Goal: Transaction & Acquisition: Download file/media

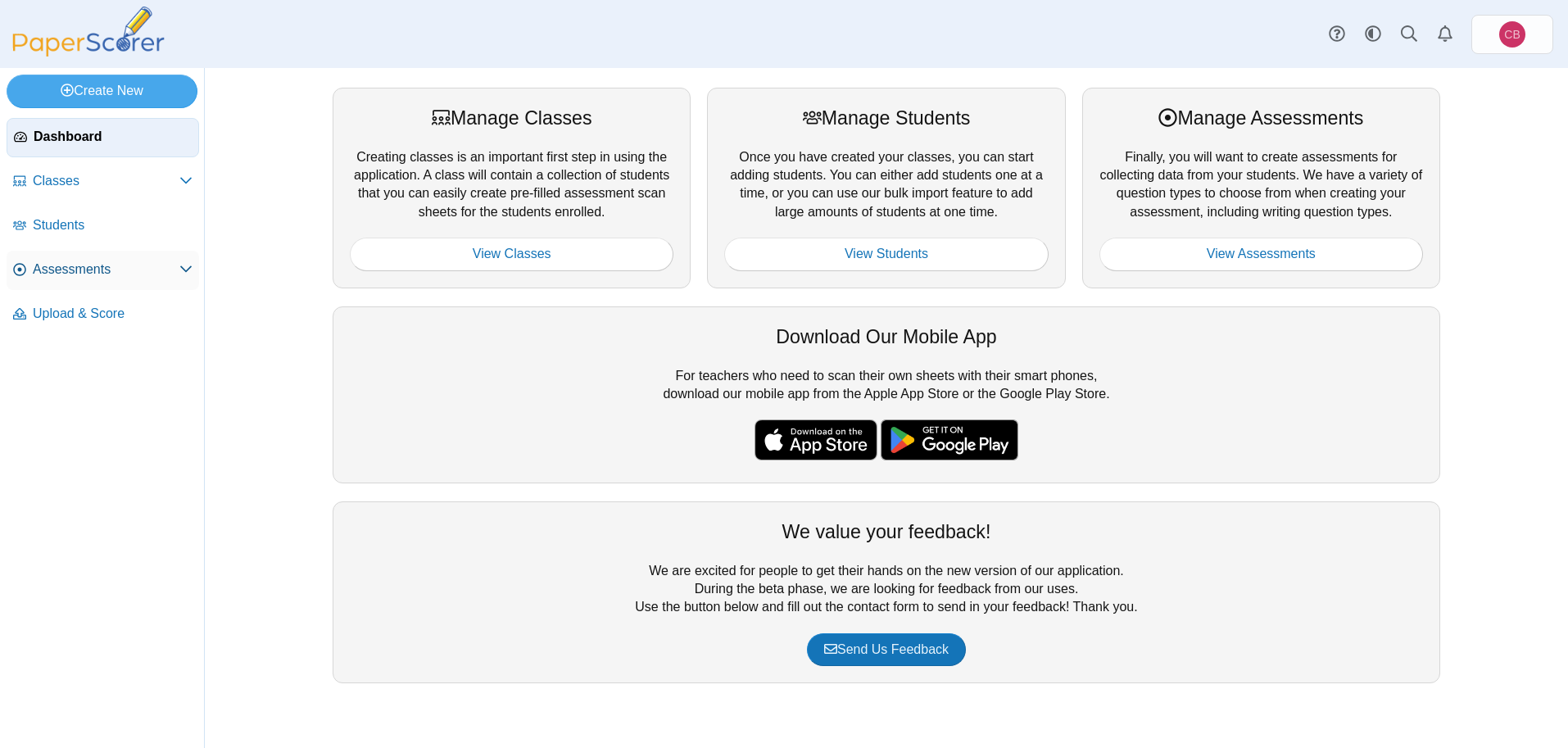
click at [76, 267] on span "Assessments" at bounding box center [106, 270] width 147 height 18
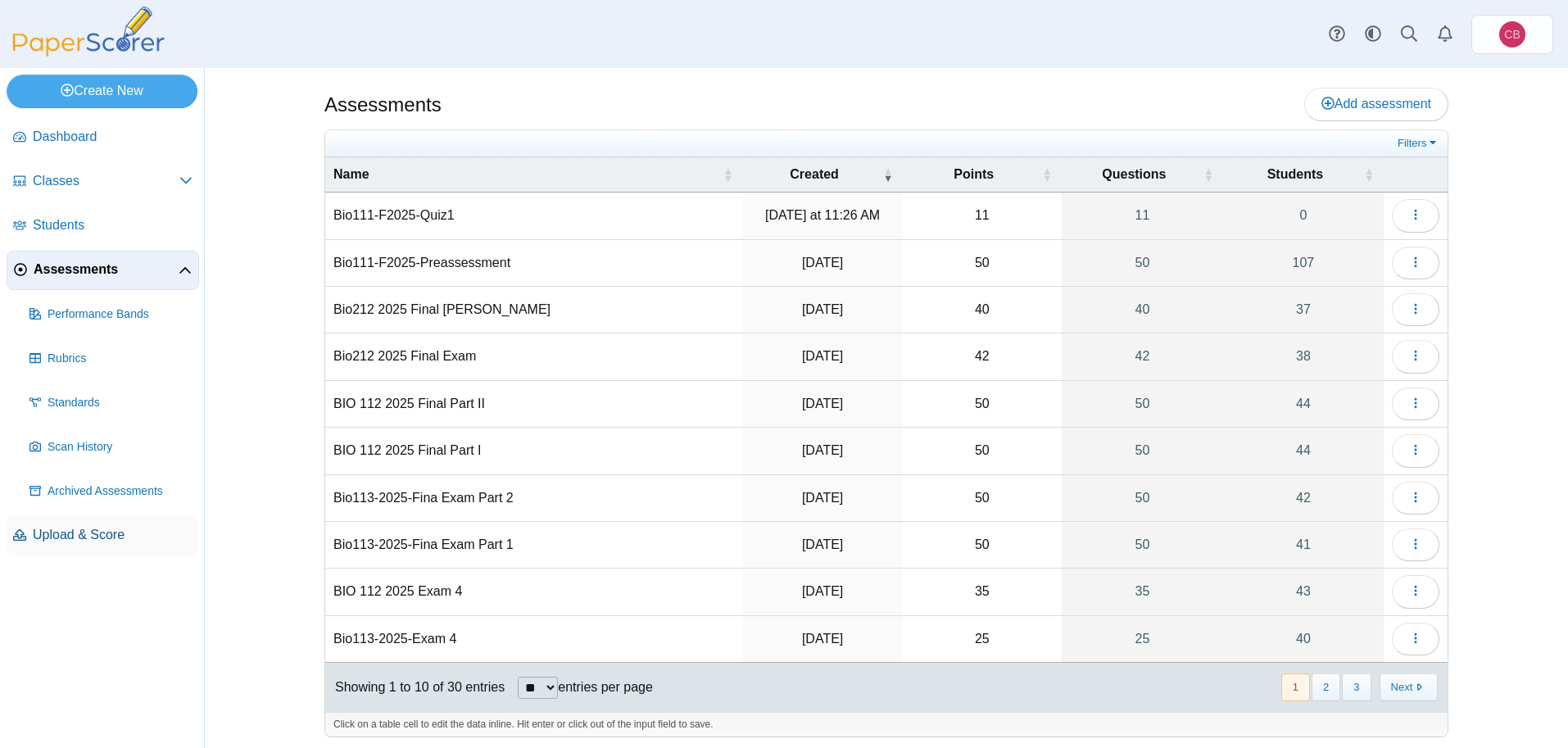
click at [96, 544] on link "Upload & Score" at bounding box center [102, 535] width 193 height 39
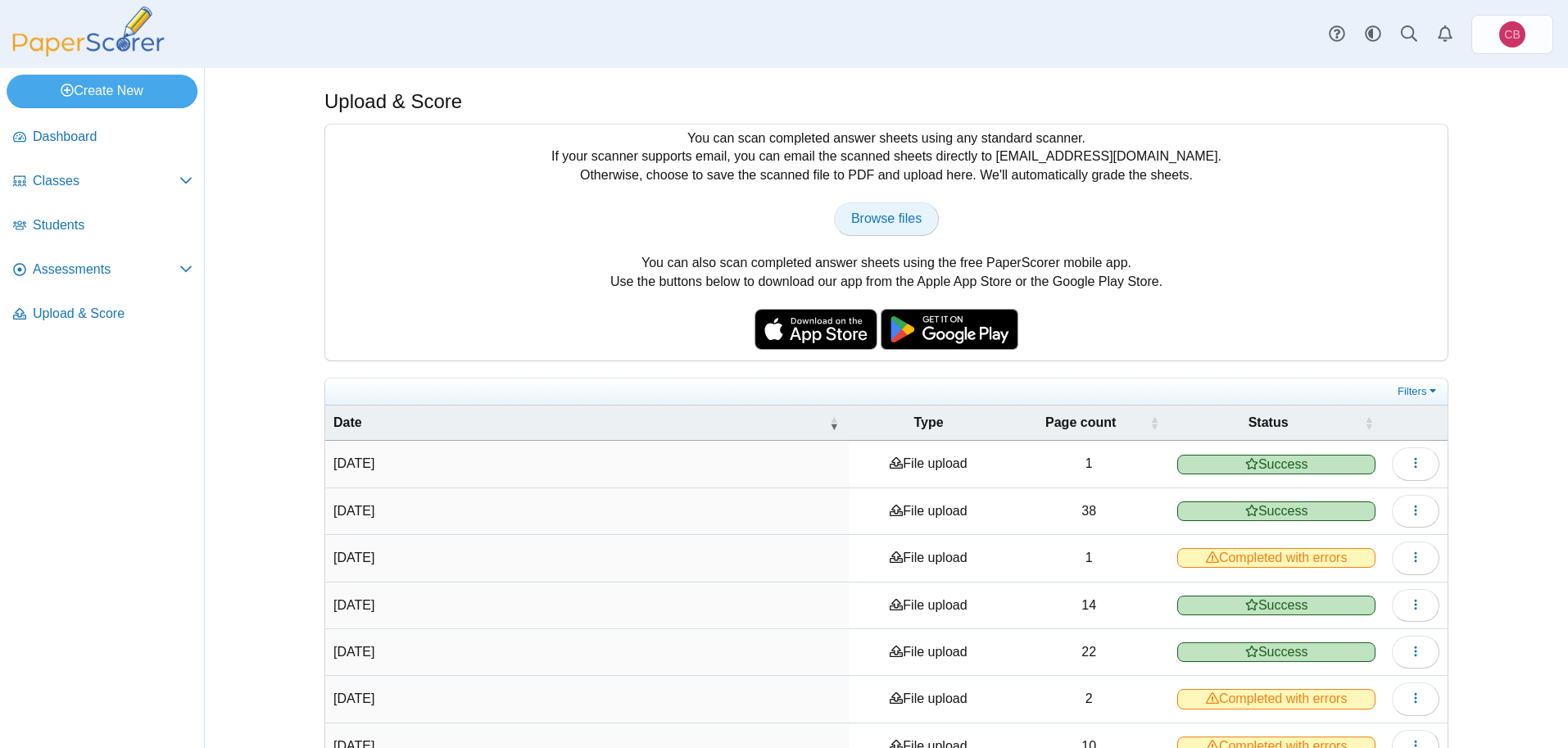
click at [879, 211] on span "Browse files" at bounding box center [887, 217] width 71 height 14
type input "**********"
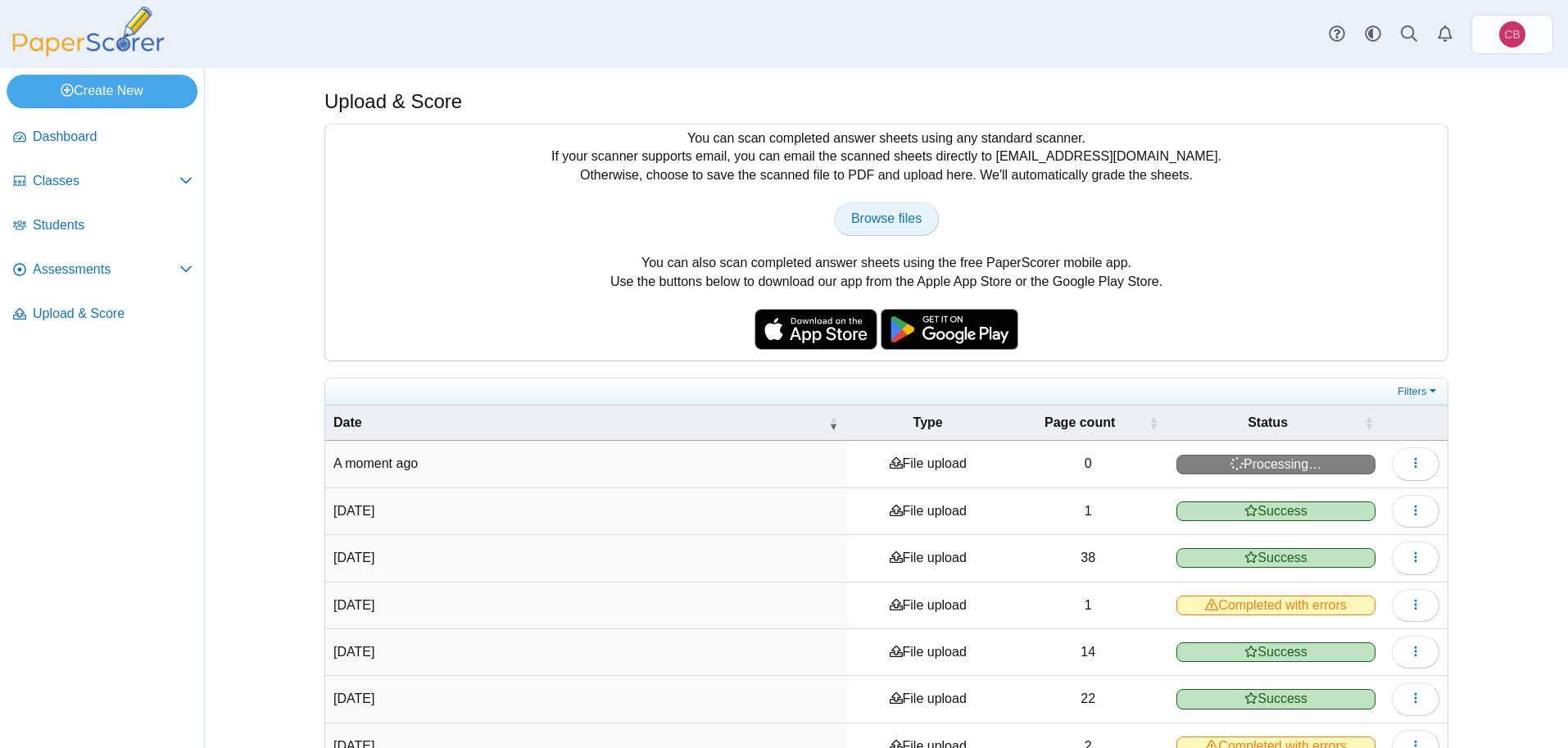
click at [894, 216] on span "Browse files" at bounding box center [887, 217] width 71 height 14
type input "**********"
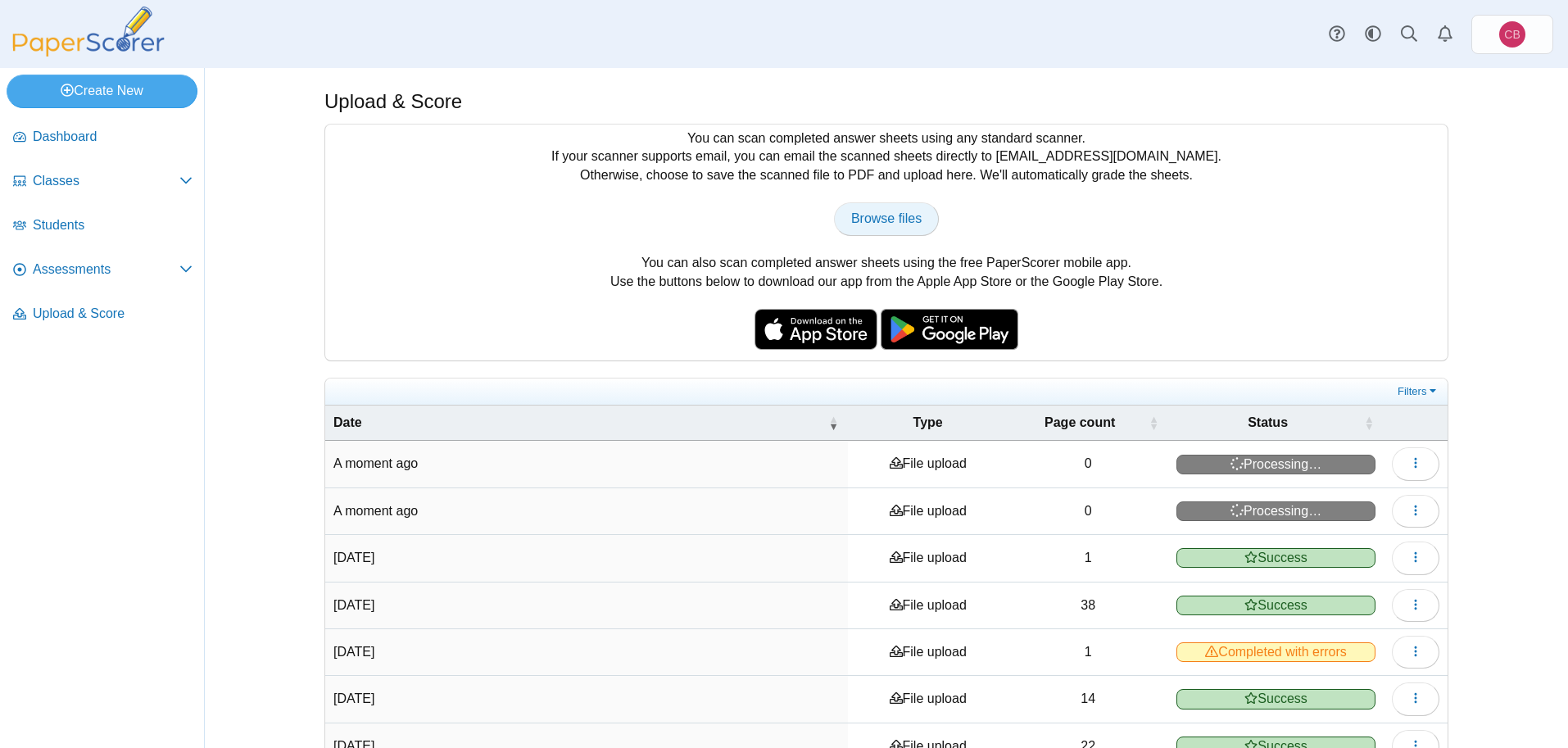
click at [871, 206] on link "Browse files" at bounding box center [887, 218] width 105 height 33
type input "**********"
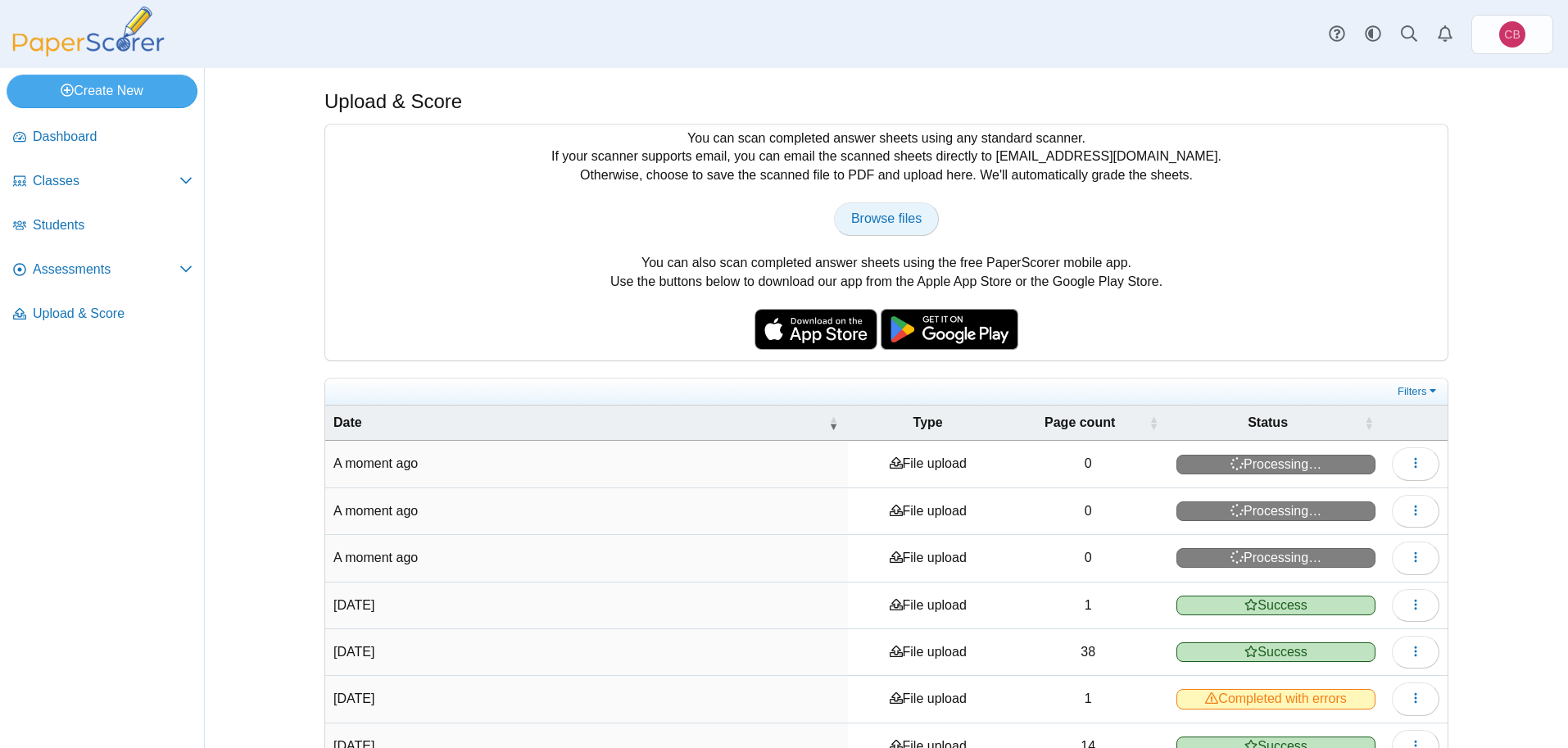
click at [883, 225] on span "Browse files" at bounding box center [887, 217] width 71 height 14
type input "**********"
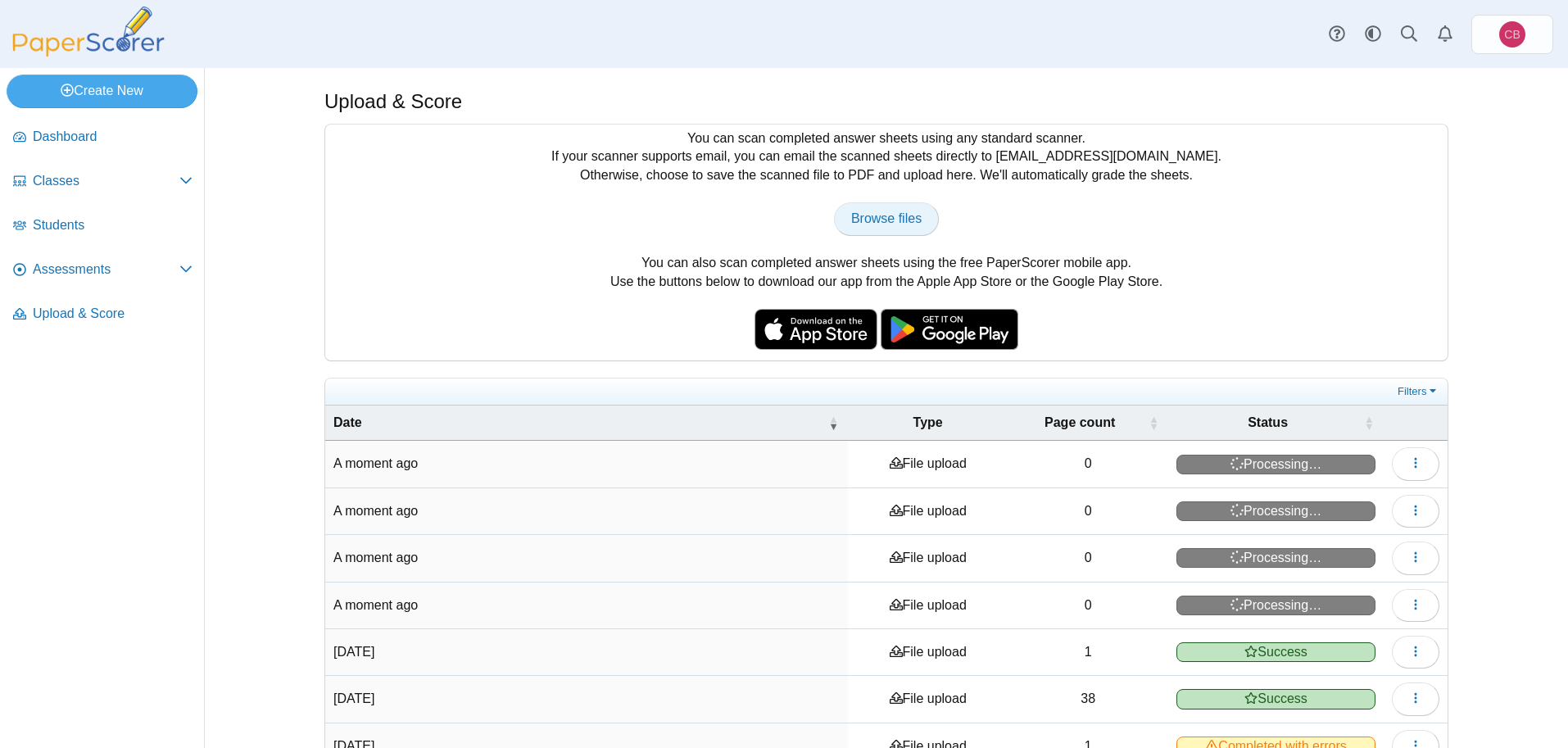
click at [882, 217] on span "Browse files" at bounding box center [887, 217] width 71 height 14
type input "**********"
click at [900, 216] on span "Browse files" at bounding box center [887, 217] width 71 height 14
type input "**********"
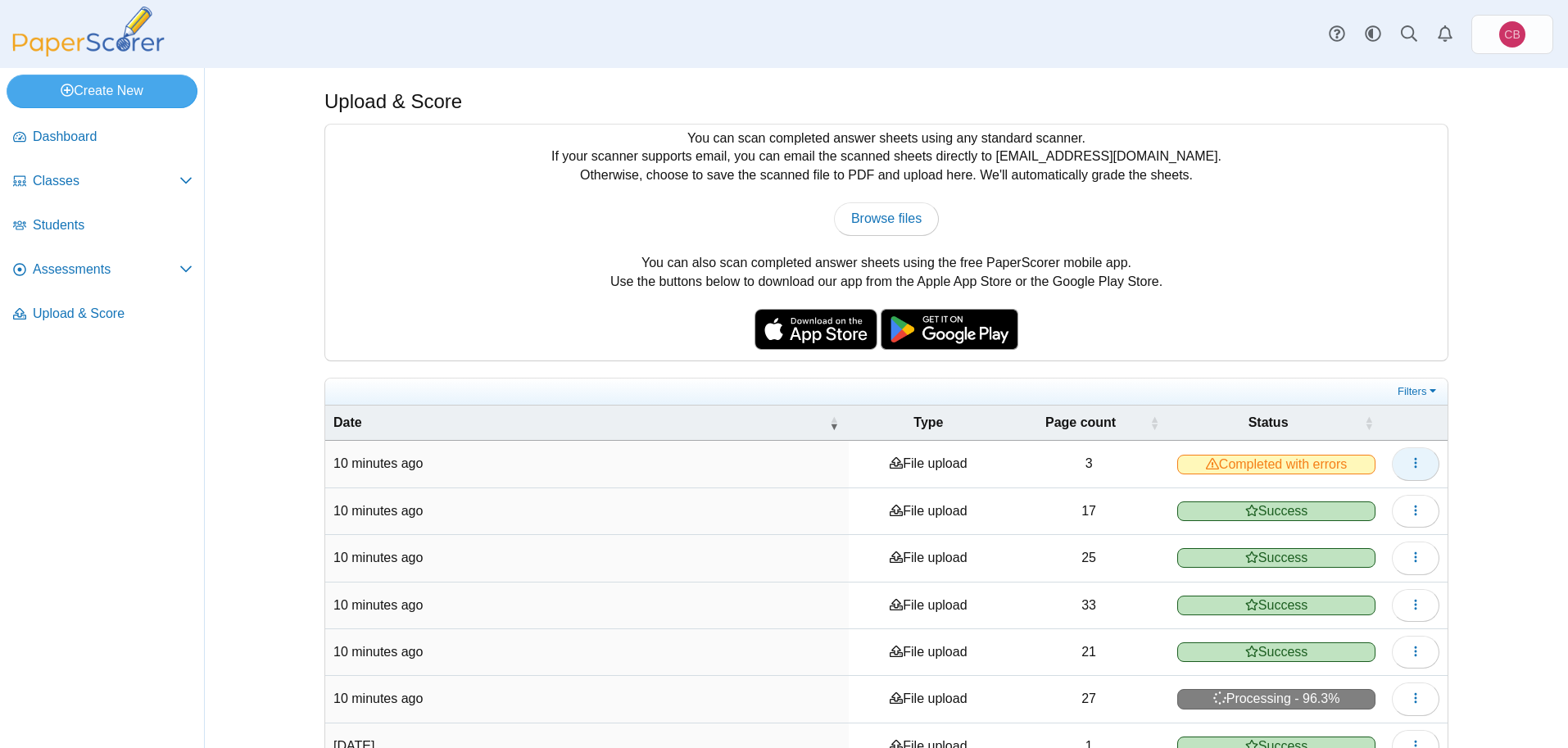
click at [1411, 459] on icon "button" at bounding box center [1416, 463] width 13 height 13
click at [1348, 497] on link "View scanned pages" at bounding box center [1341, 498] width 197 height 24
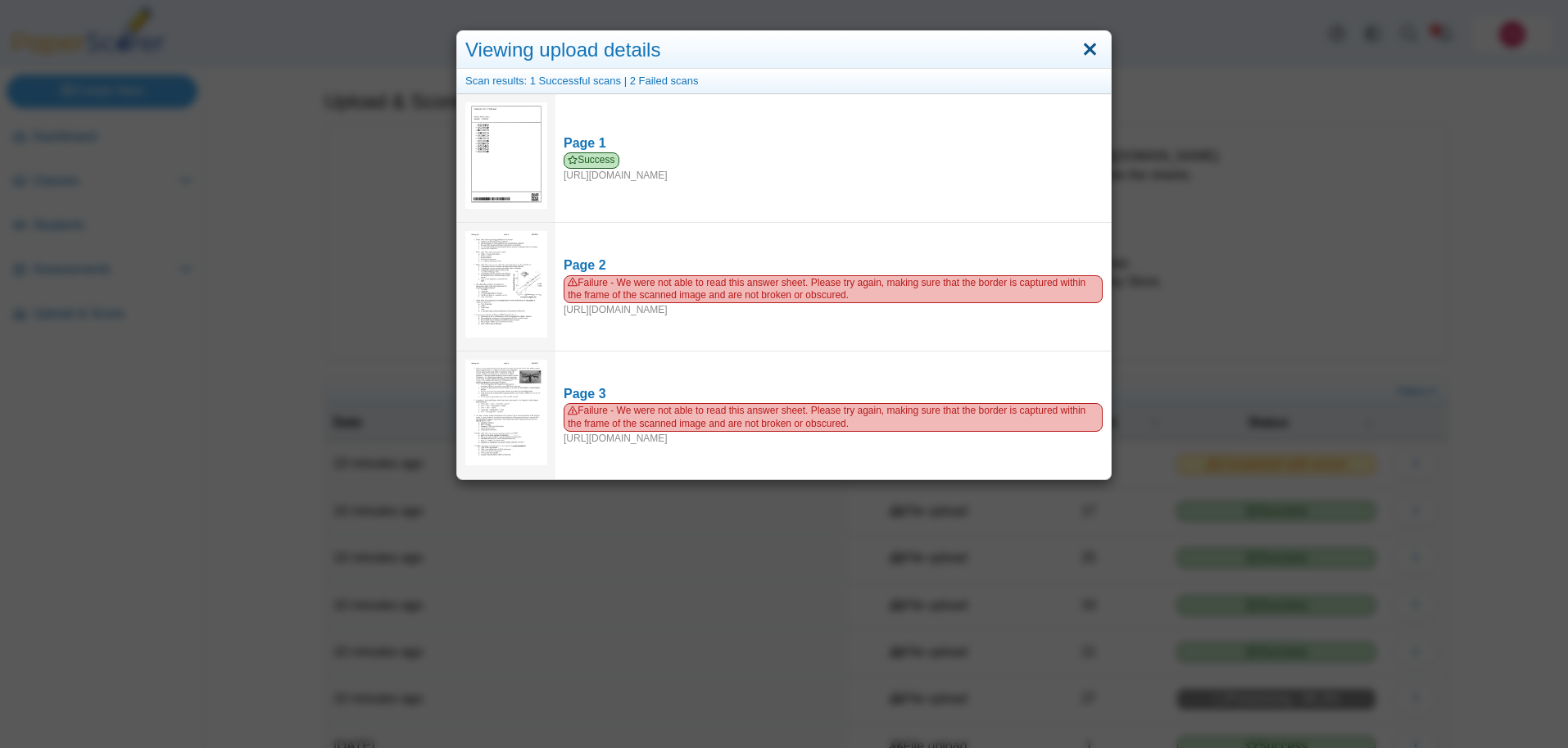
click at [1095, 49] on link "Close" at bounding box center [1090, 50] width 25 height 28
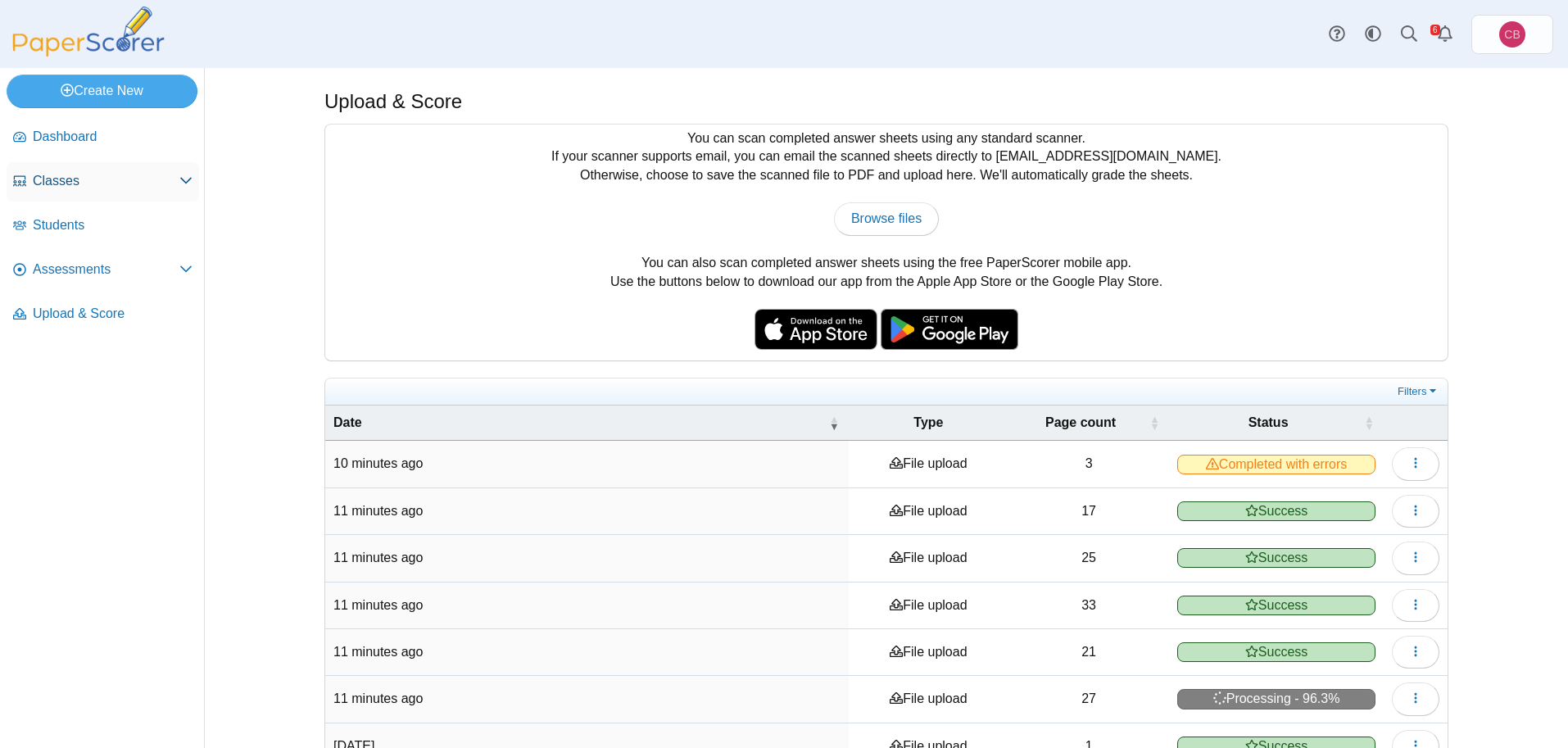
click at [96, 176] on span "Classes" at bounding box center [106, 181] width 147 height 18
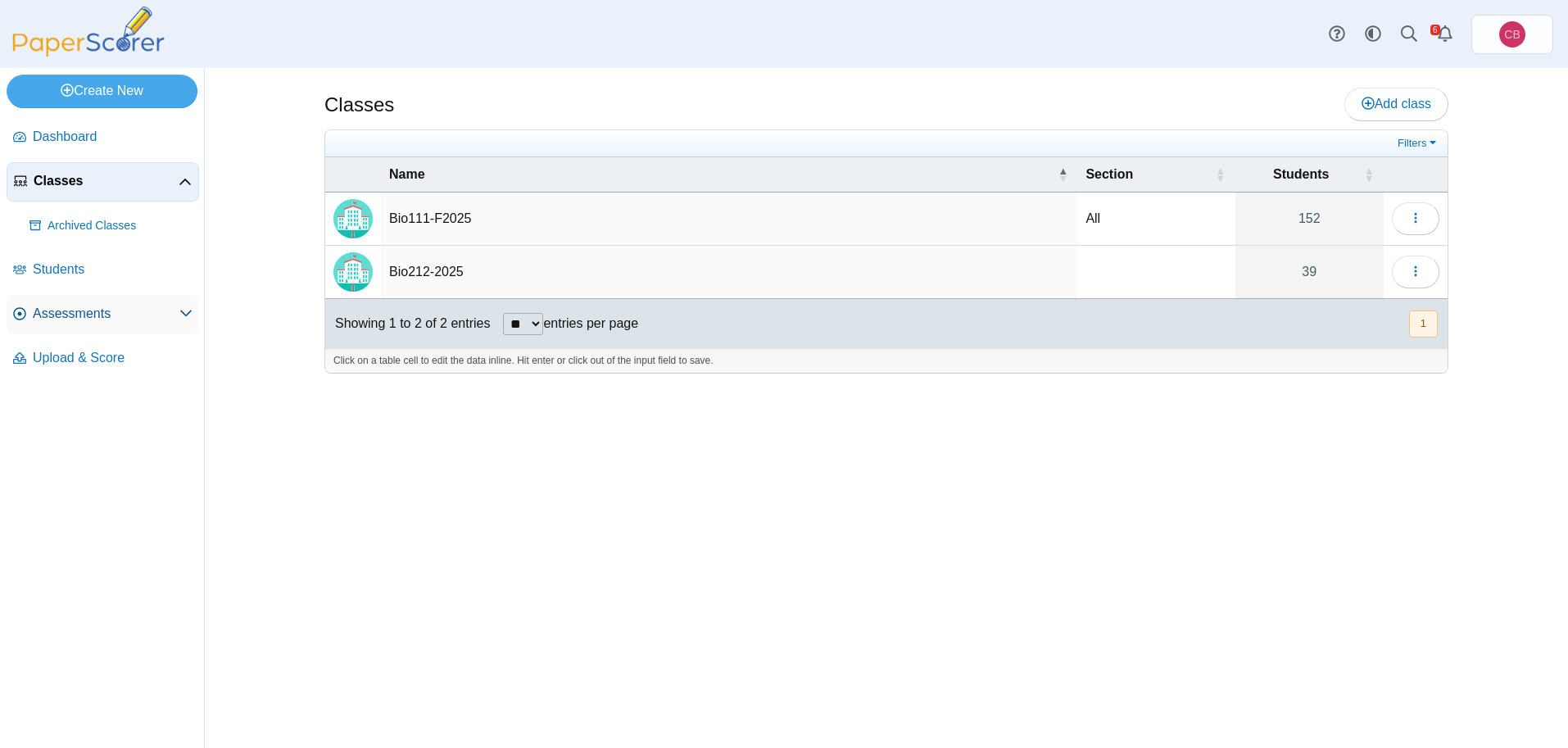
click at [93, 306] on span "Assessments" at bounding box center [106, 313] width 147 height 18
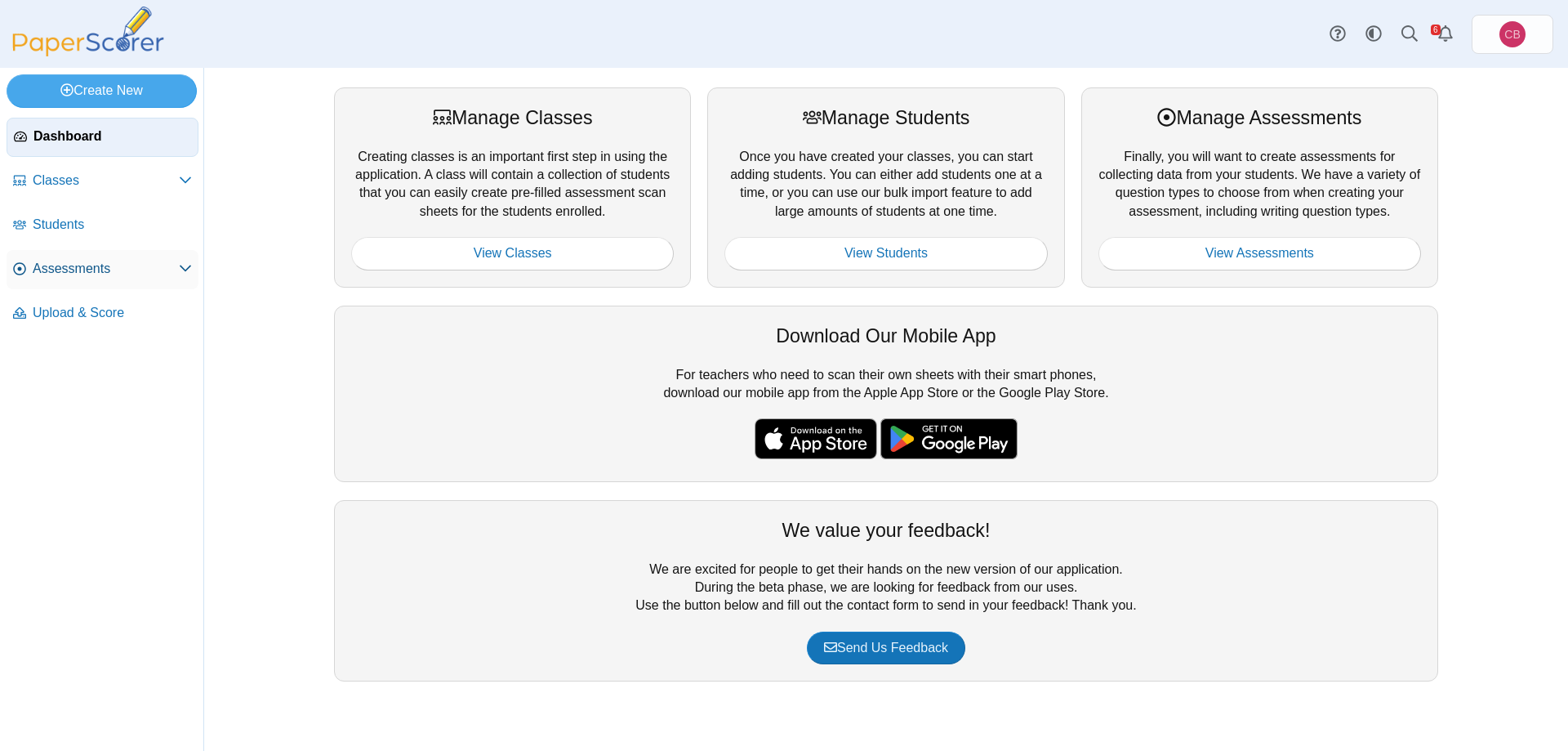
click at [39, 275] on span "Assessments" at bounding box center [106, 269] width 146 height 18
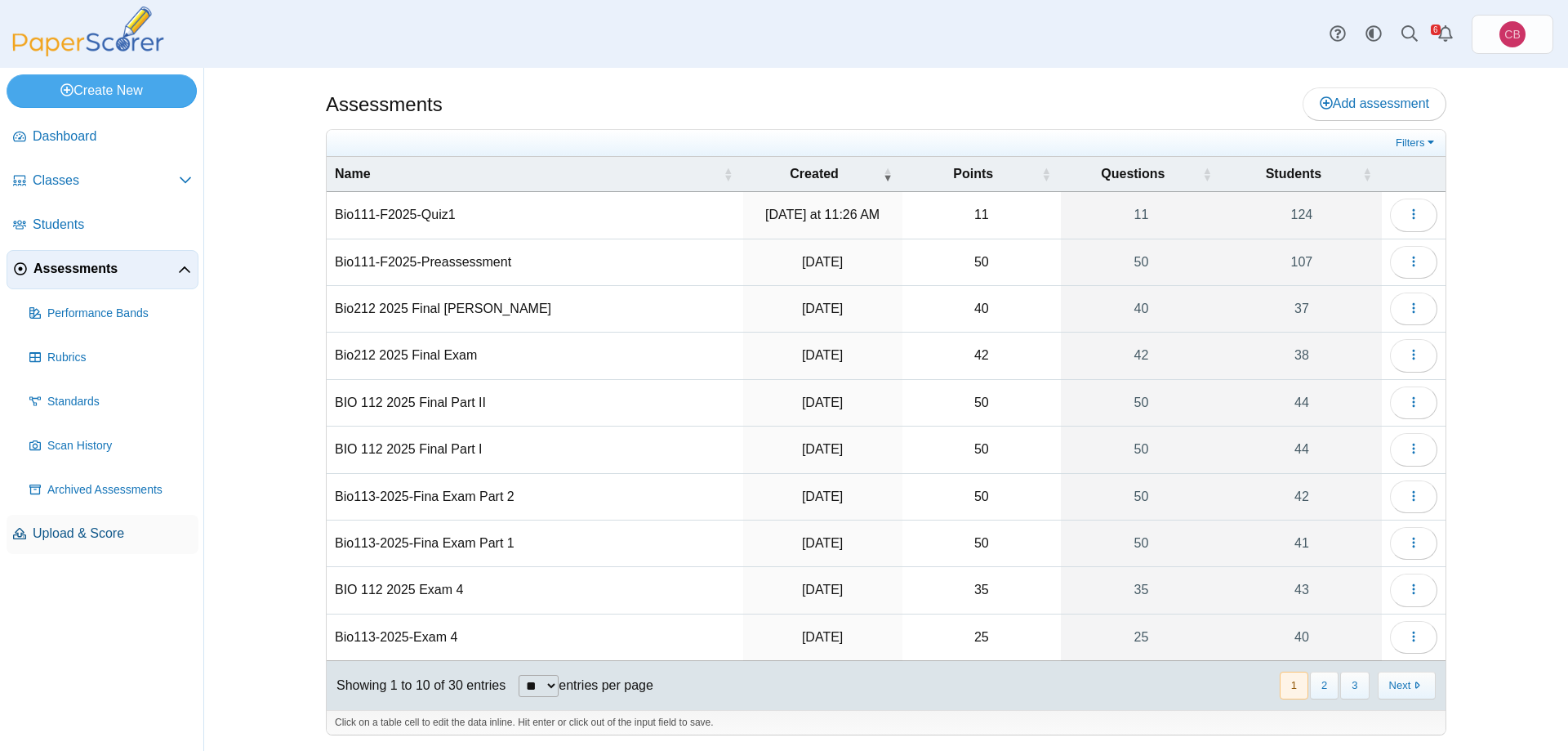
click at [95, 530] on span "Upload & Score" at bounding box center [112, 534] width 159 height 18
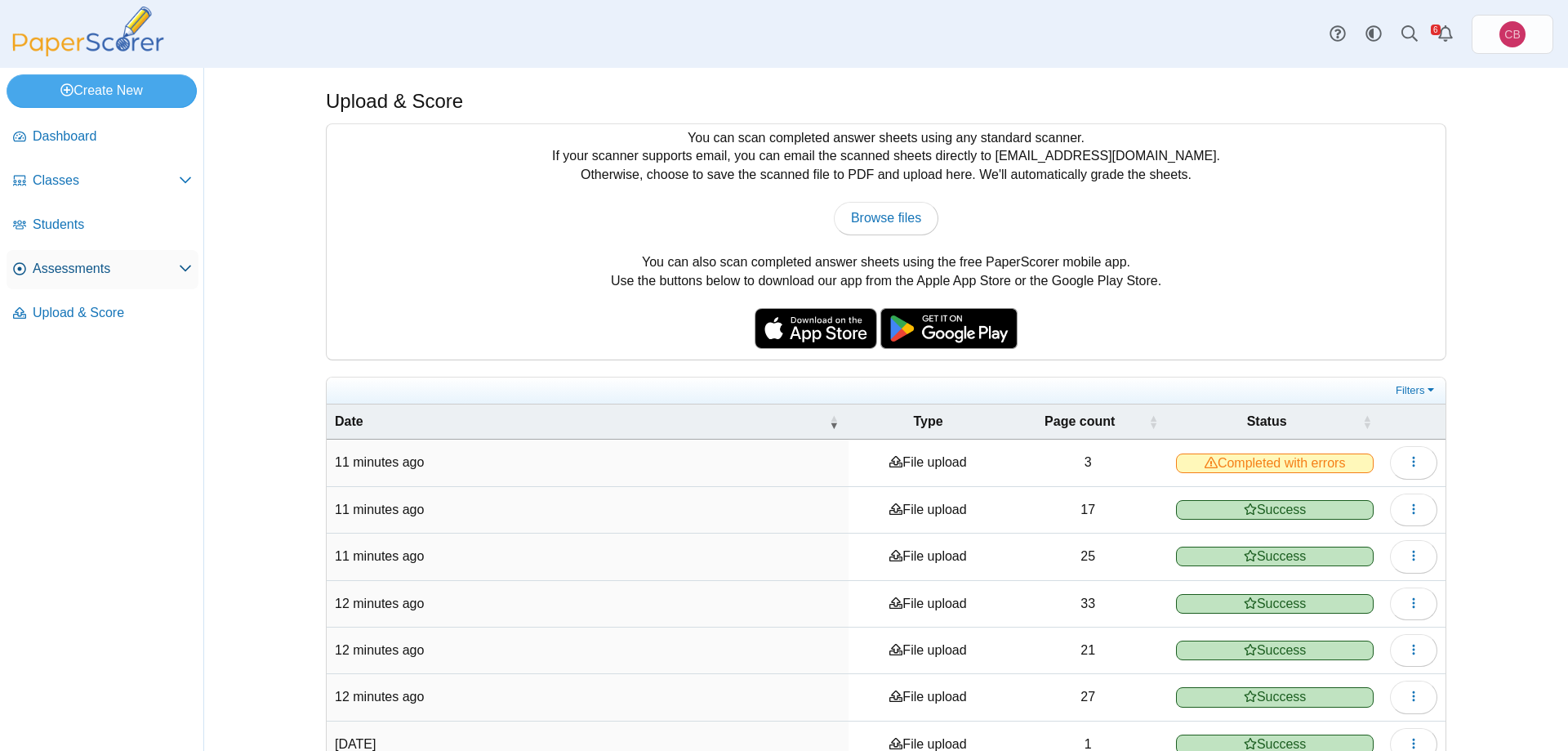
click at [83, 275] on span "Assessments" at bounding box center [106, 269] width 146 height 18
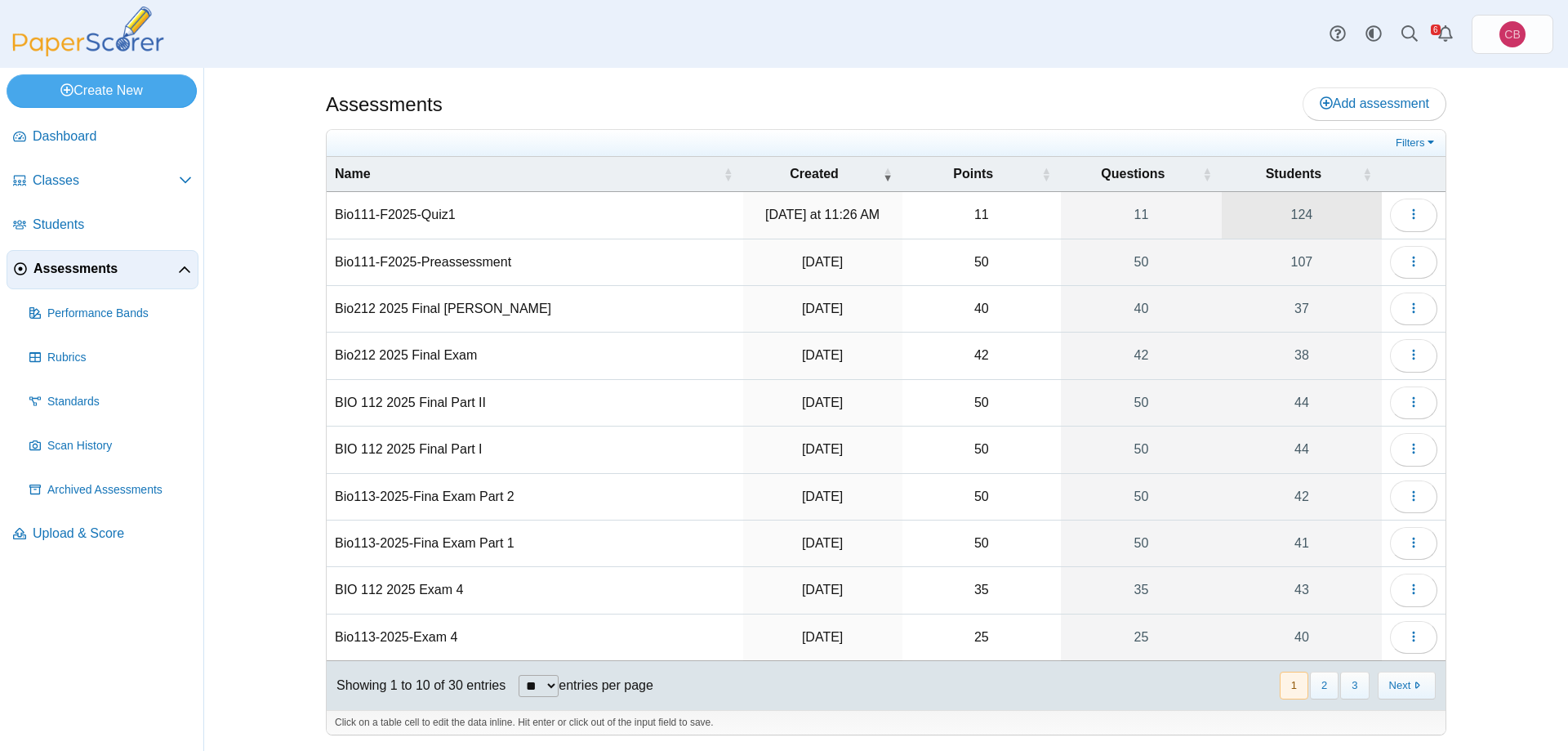
click at [1330, 219] on link "124" at bounding box center [1302, 215] width 160 height 46
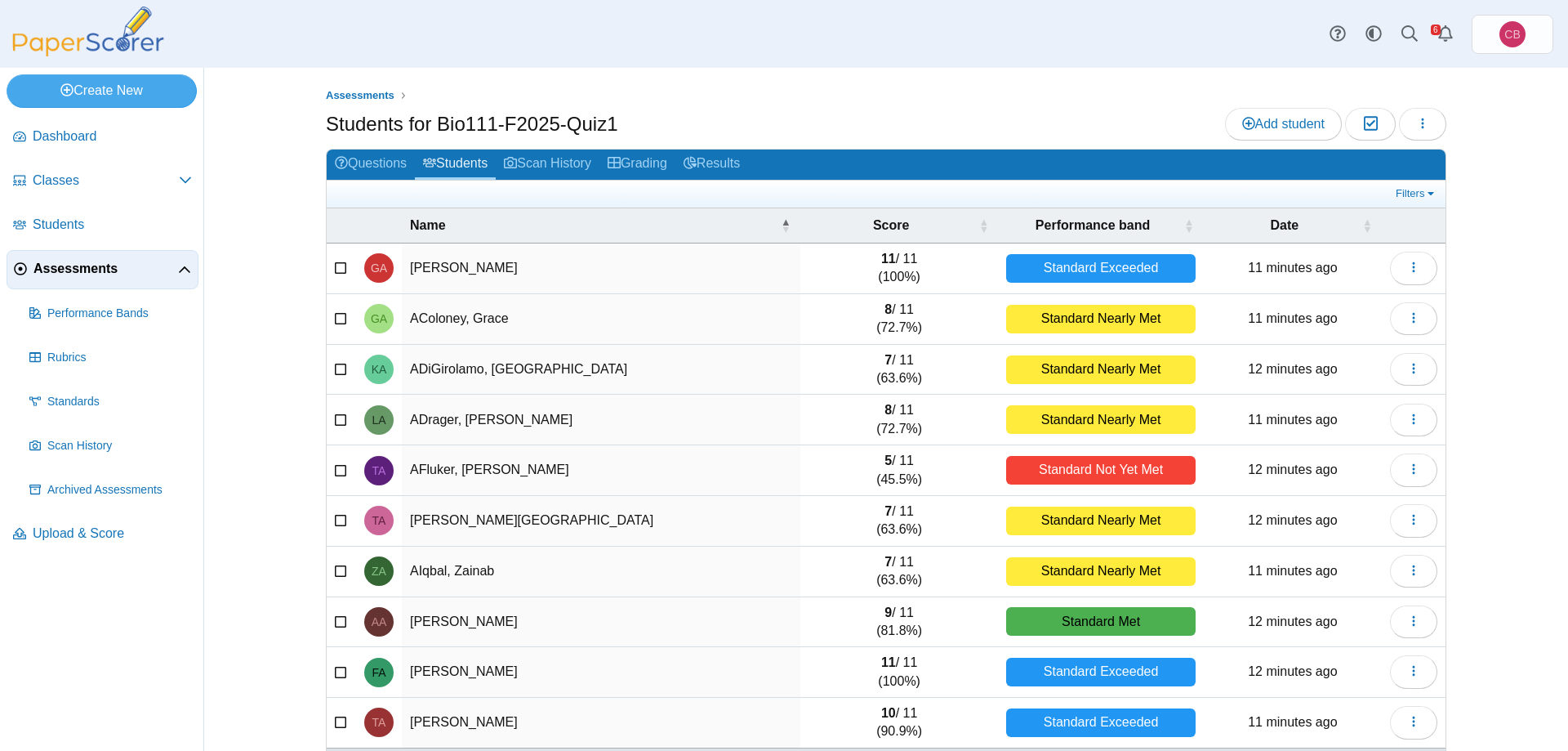
scroll to position [62, 0]
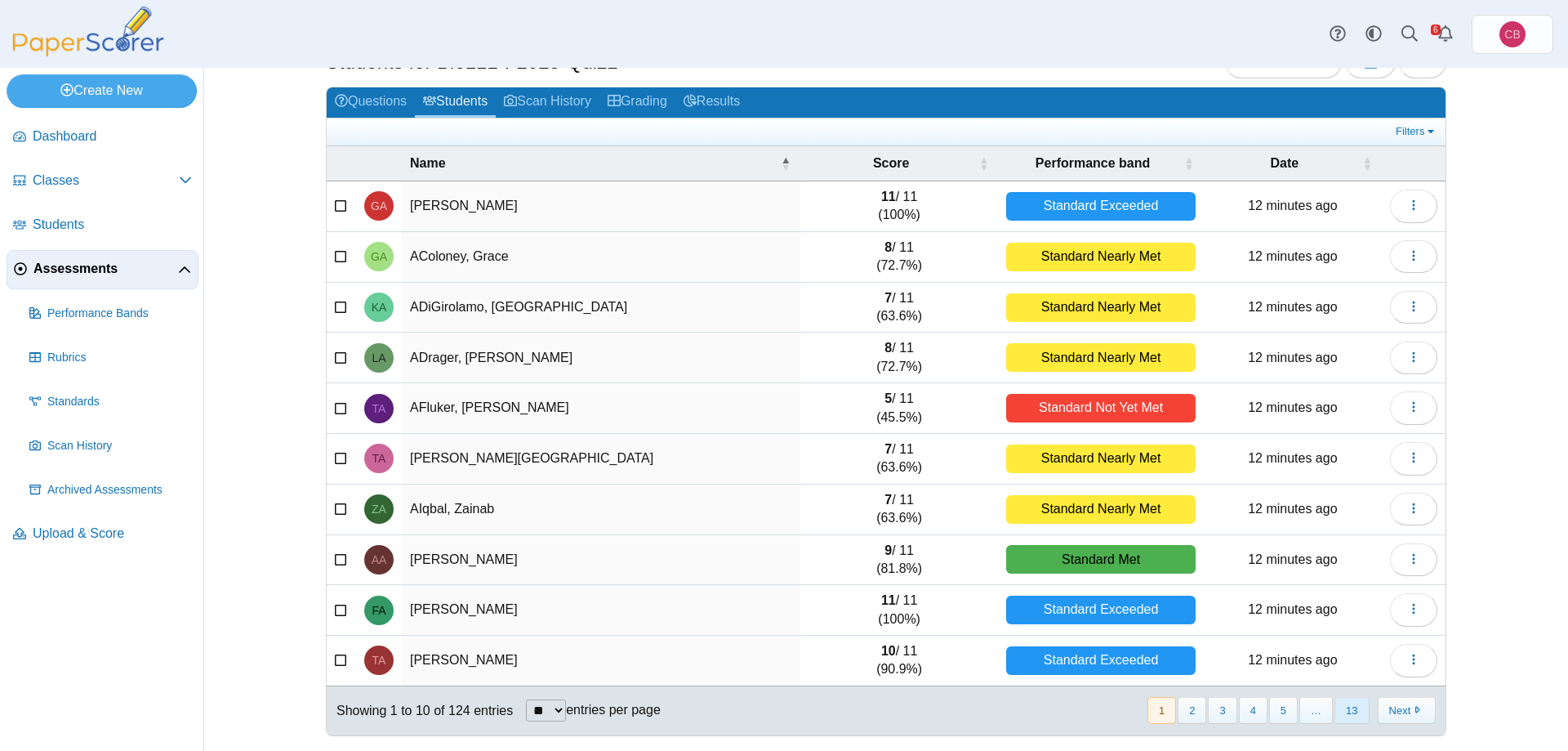
click at [1358, 711] on button "13" at bounding box center [1352, 710] width 34 height 27
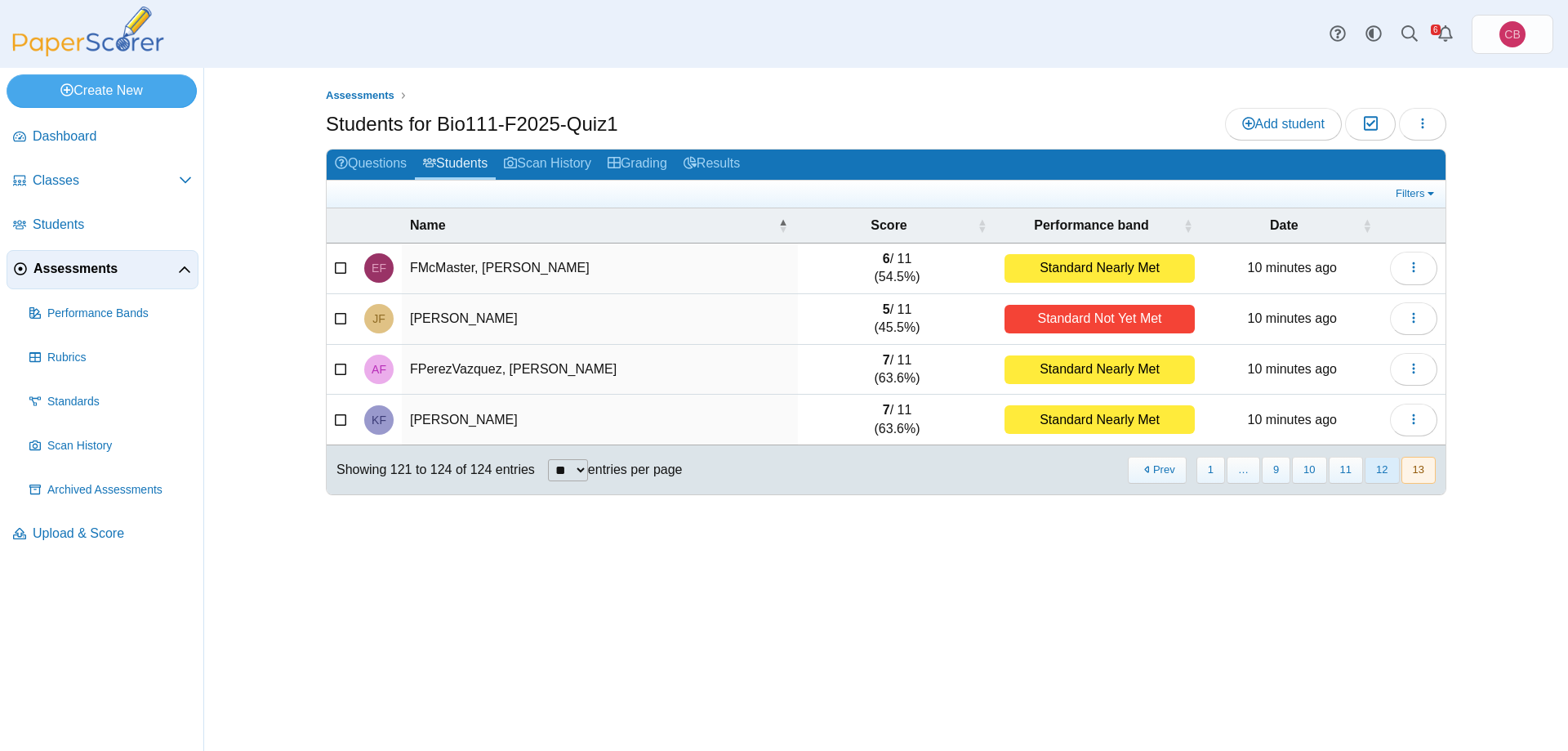
click at [1379, 464] on button "12" at bounding box center [1382, 471] width 34 height 27
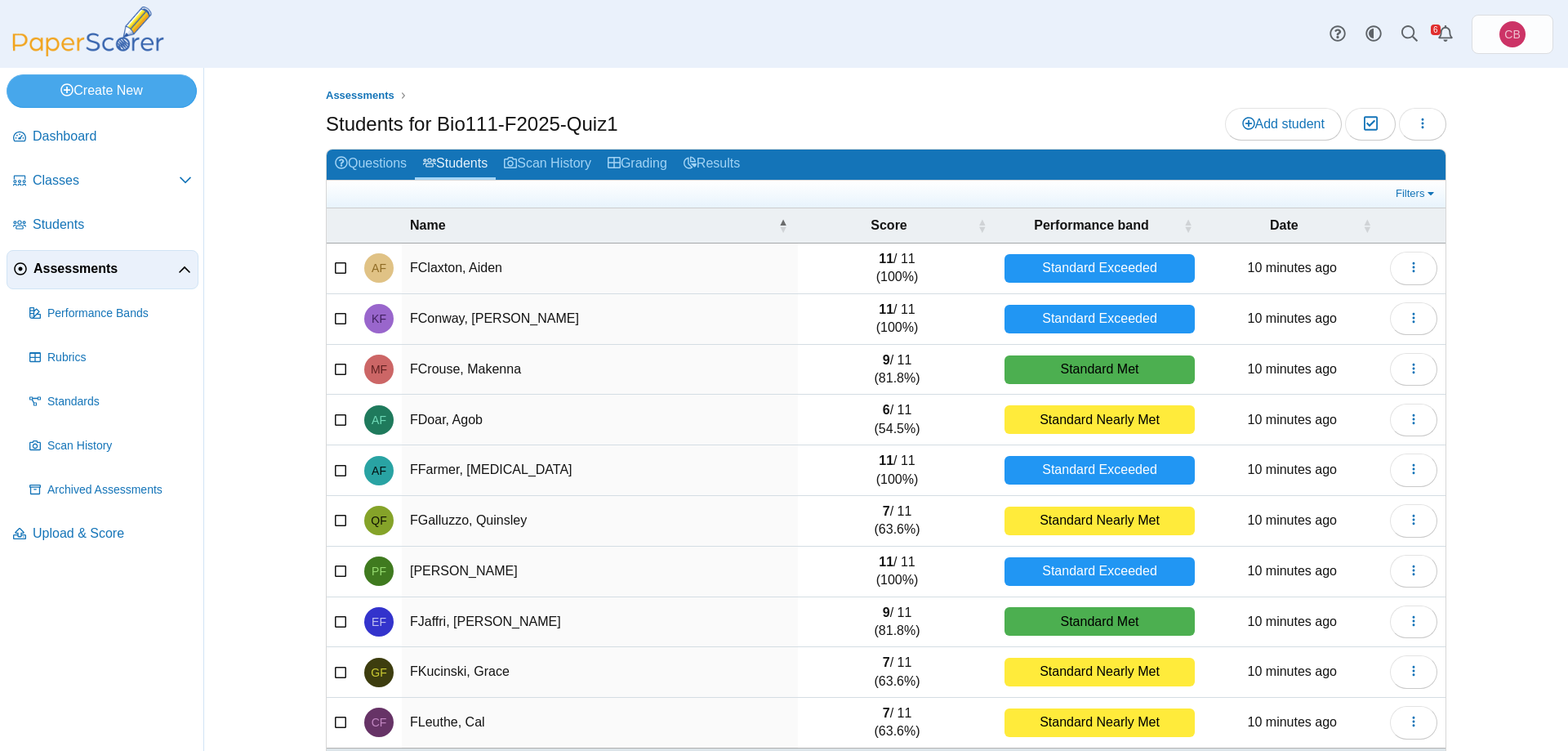
scroll to position [62, 0]
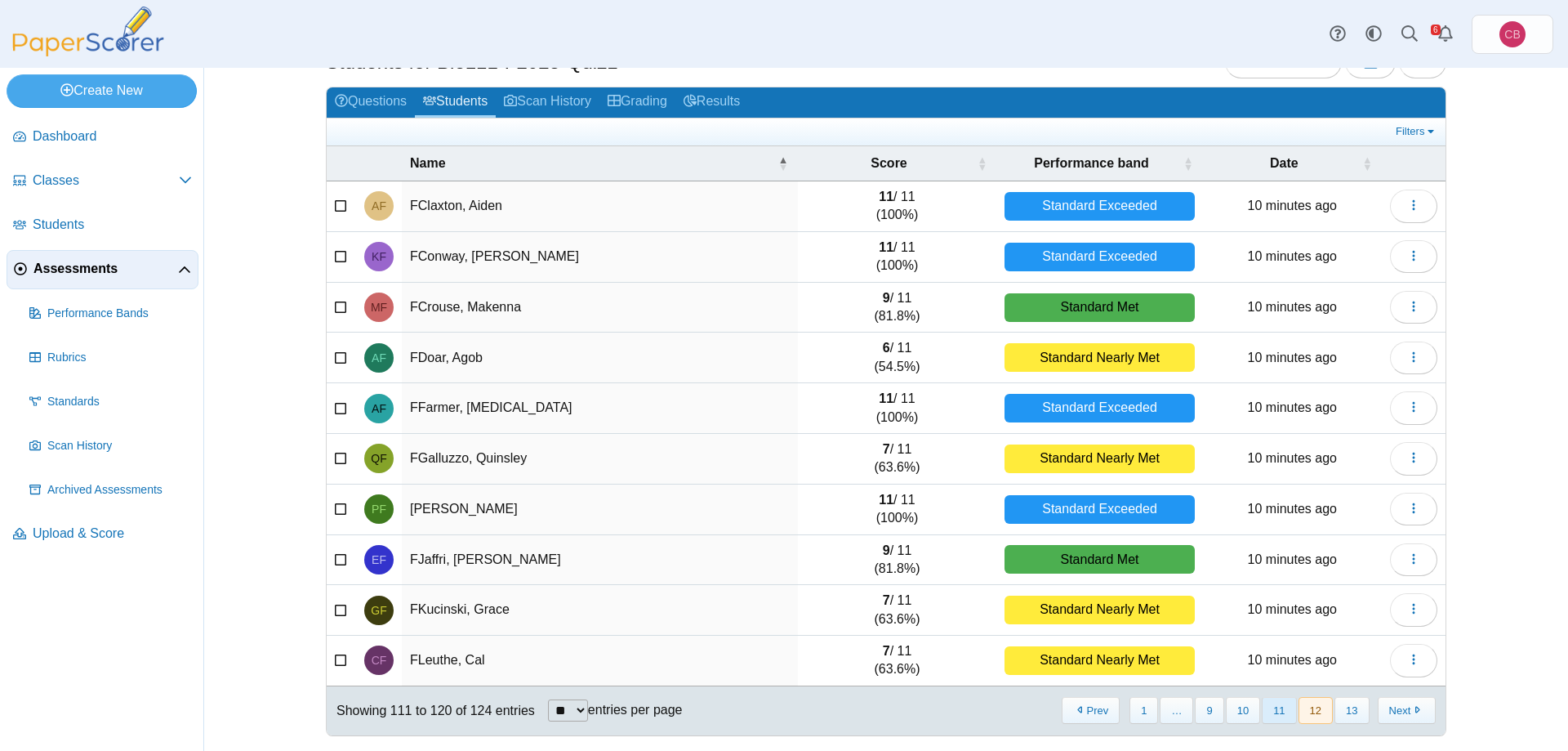
click at [1288, 716] on button "11" at bounding box center [1279, 710] width 34 height 27
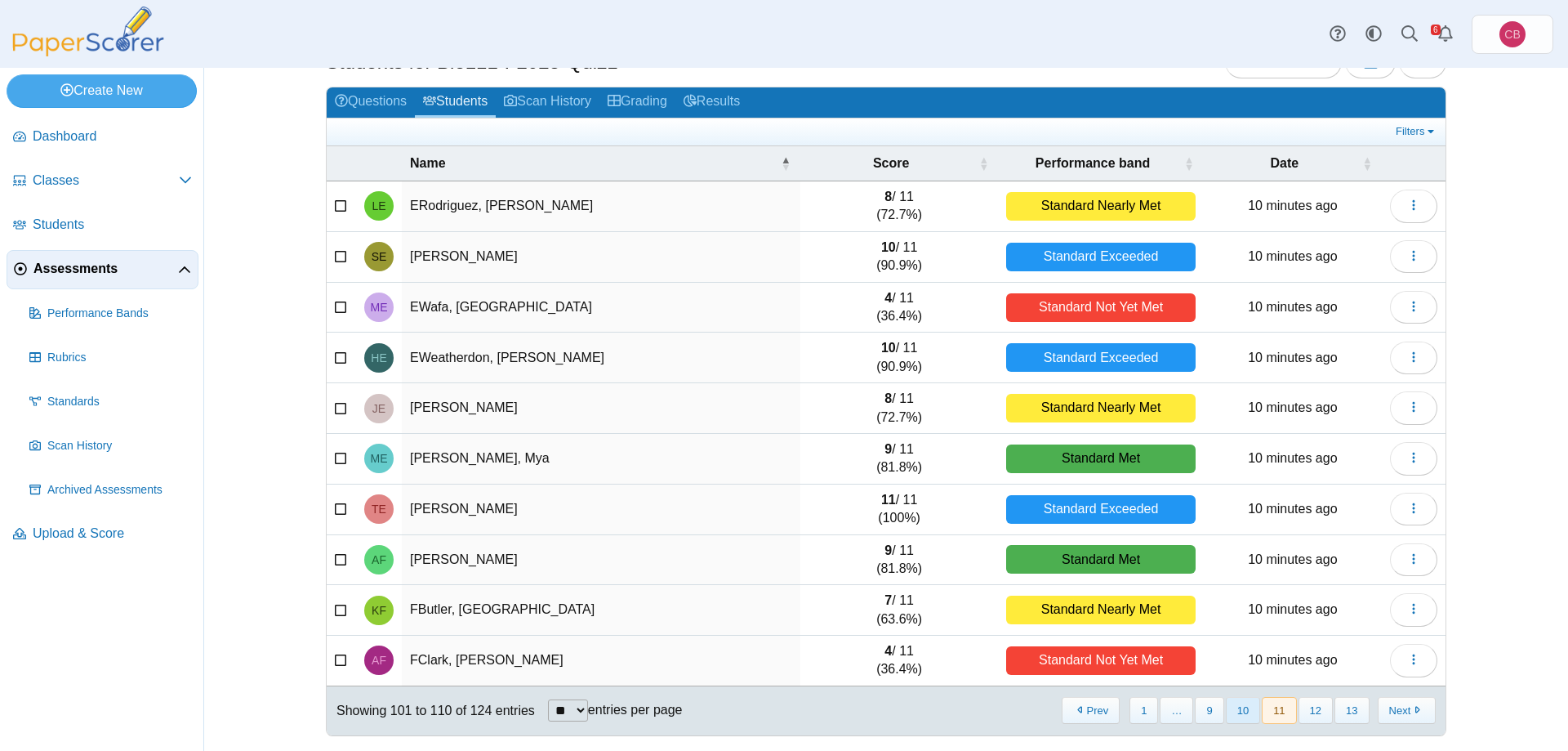
click at [1247, 715] on button "10" at bounding box center [1243, 710] width 34 height 27
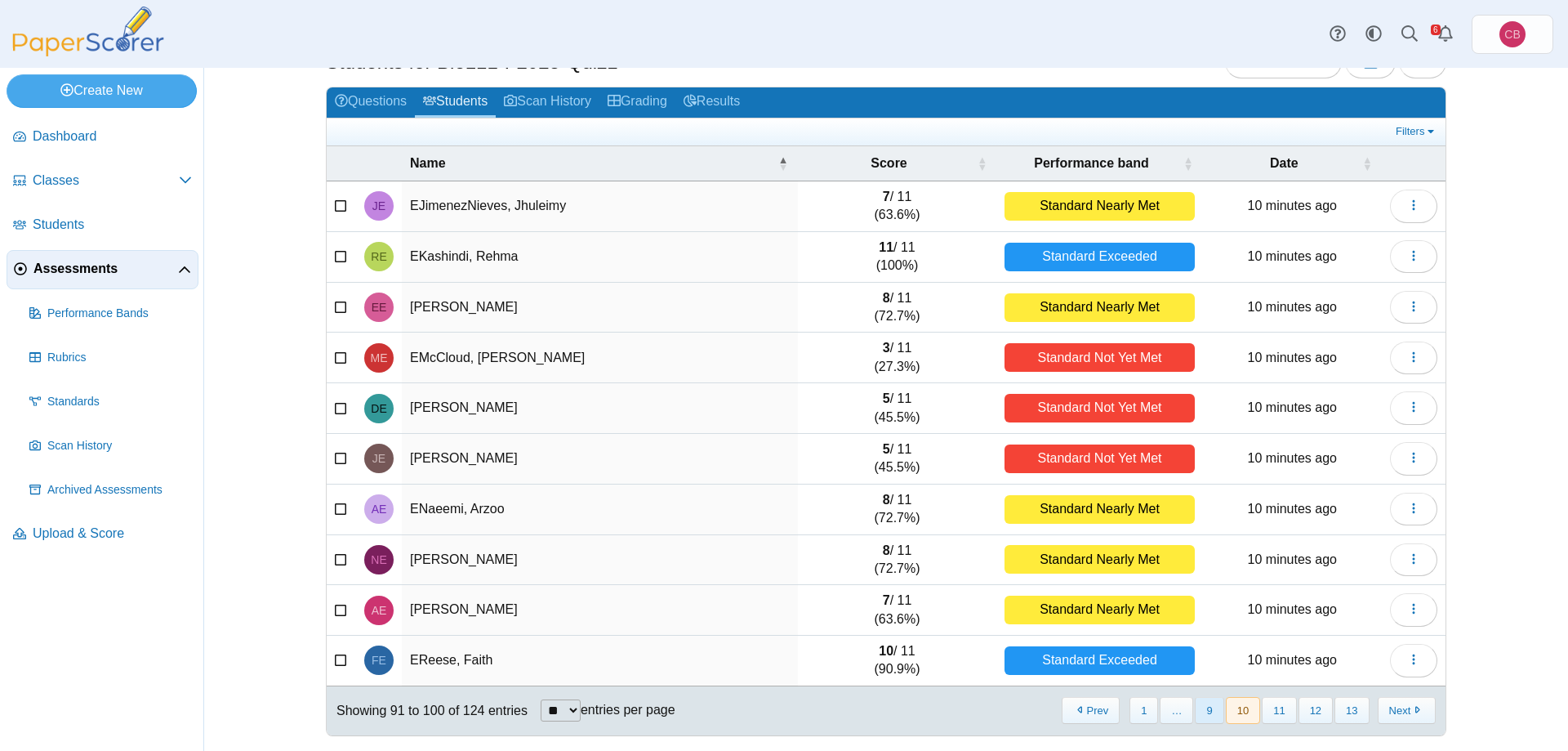
click at [1218, 709] on button "9" at bounding box center [1209, 710] width 29 height 27
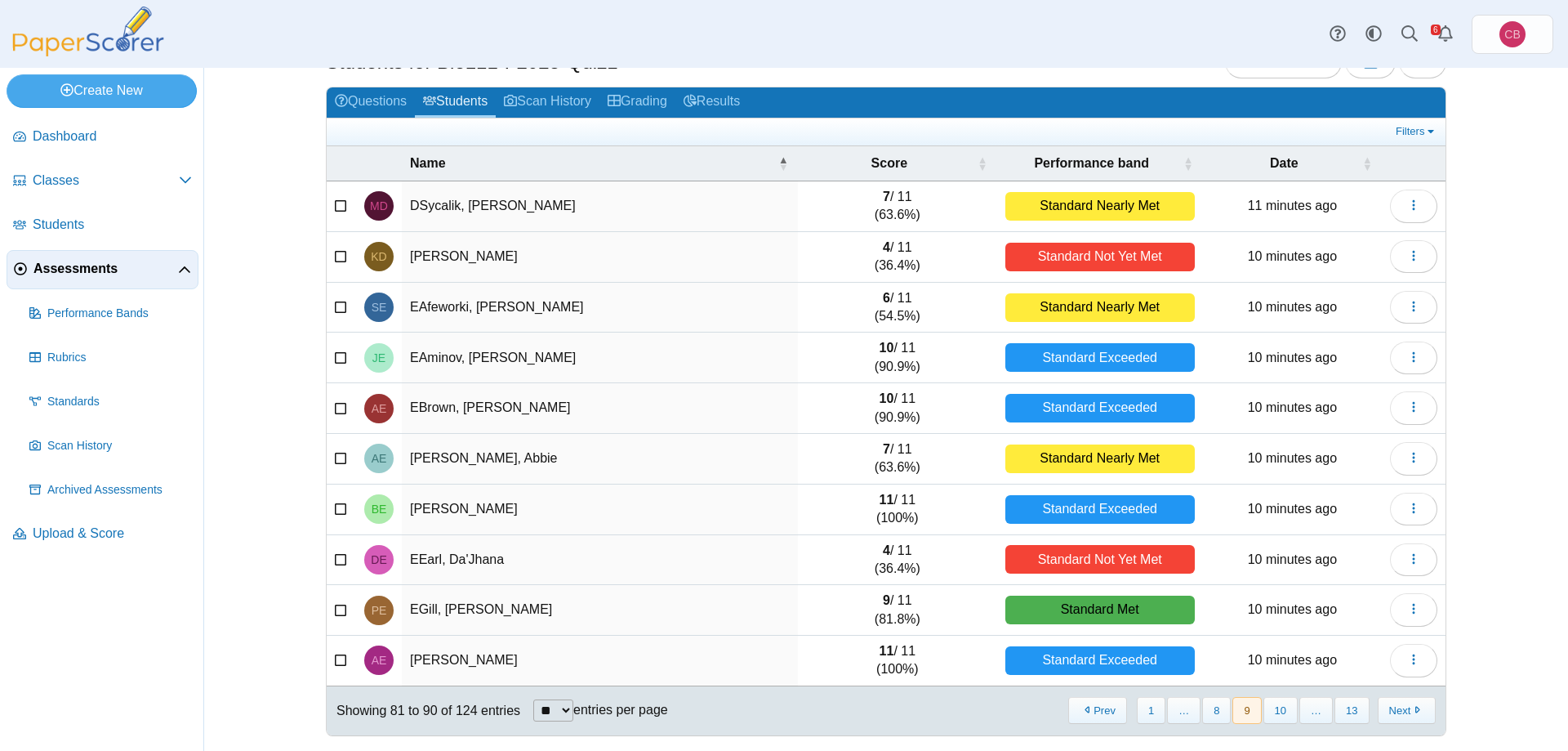
click at [1218, 709] on button "8" at bounding box center [1217, 710] width 29 height 27
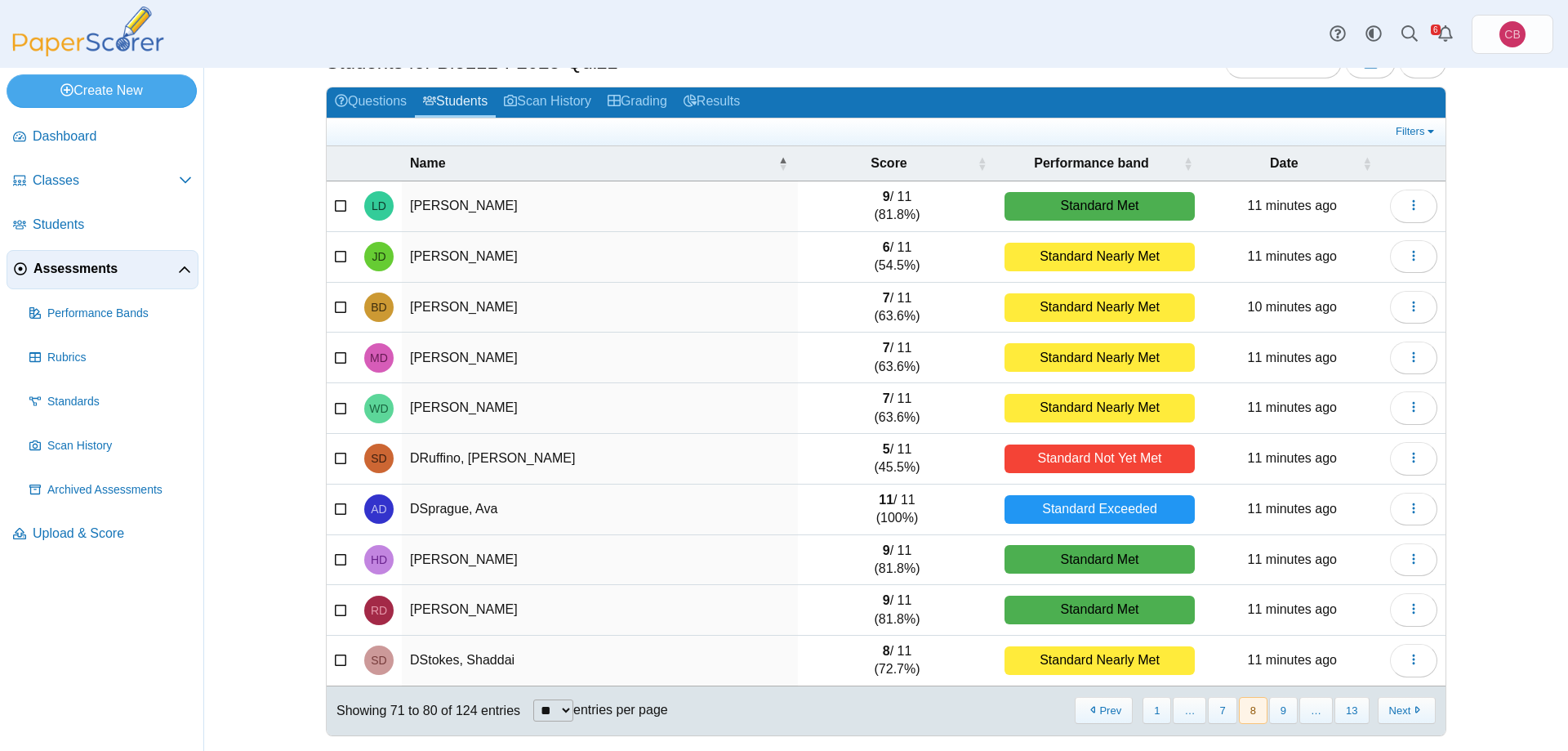
click at [1218, 709] on button "7" at bounding box center [1223, 710] width 29 height 27
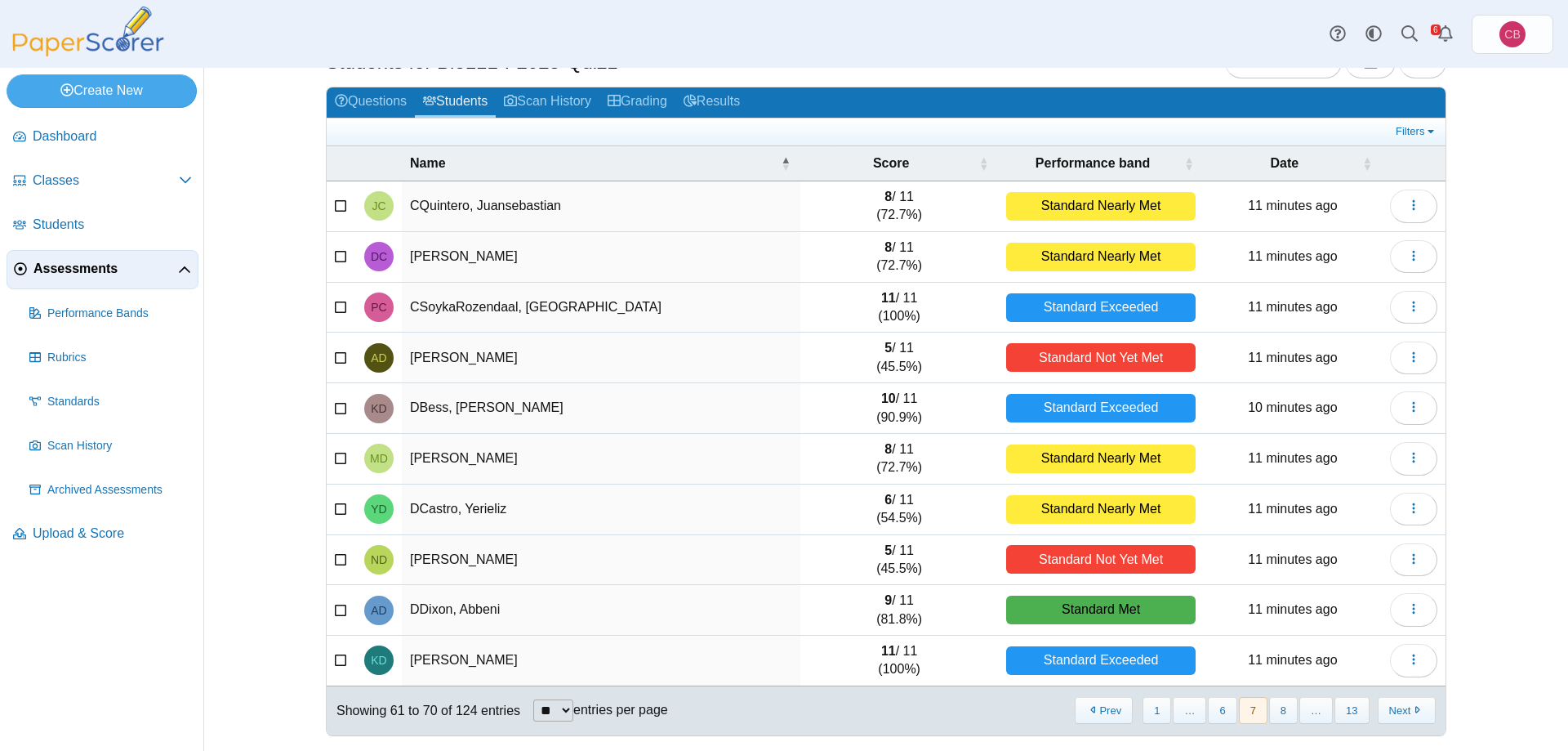
click at [1218, 709] on button "6" at bounding box center [1223, 710] width 29 height 27
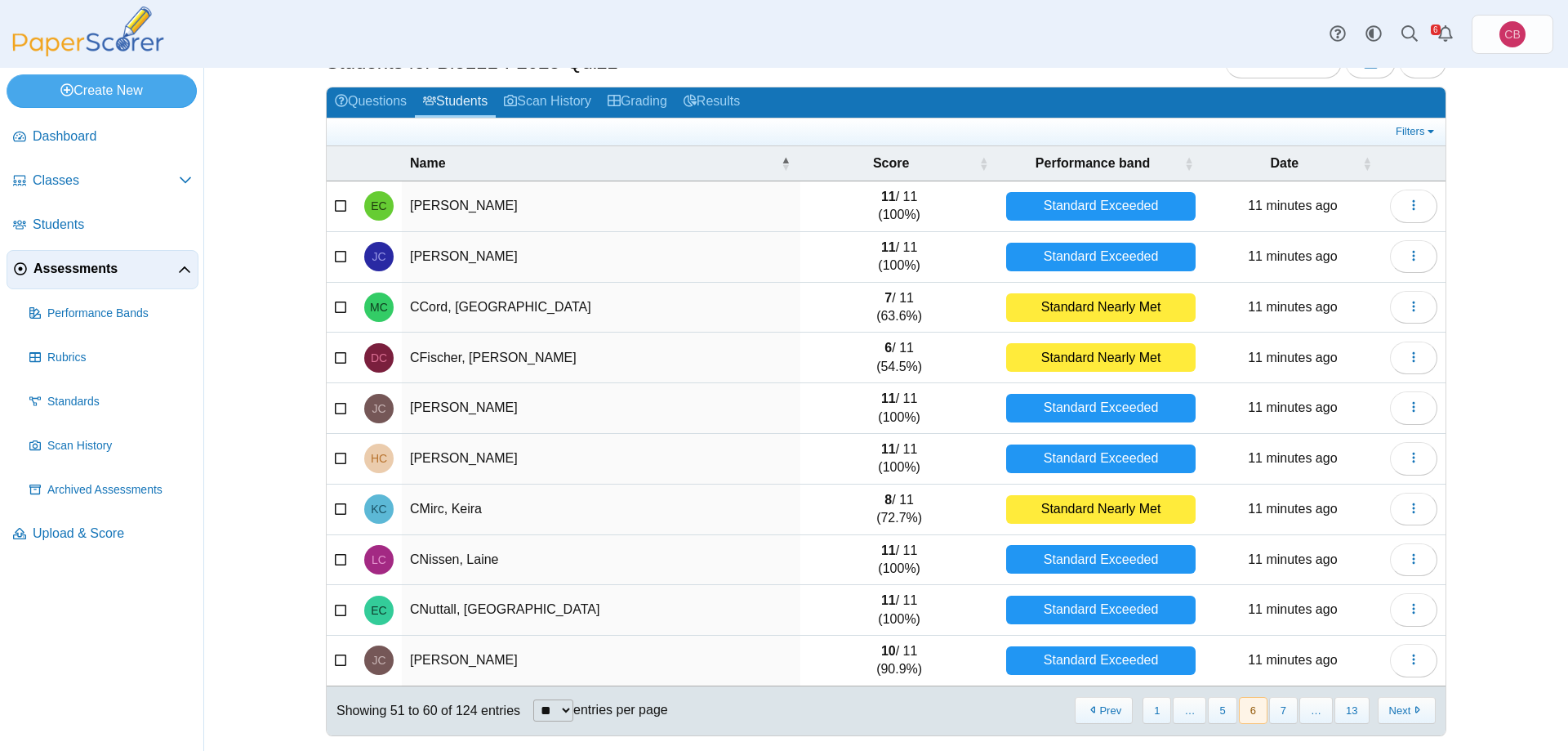
click at [1218, 709] on button "5" at bounding box center [1223, 710] width 29 height 27
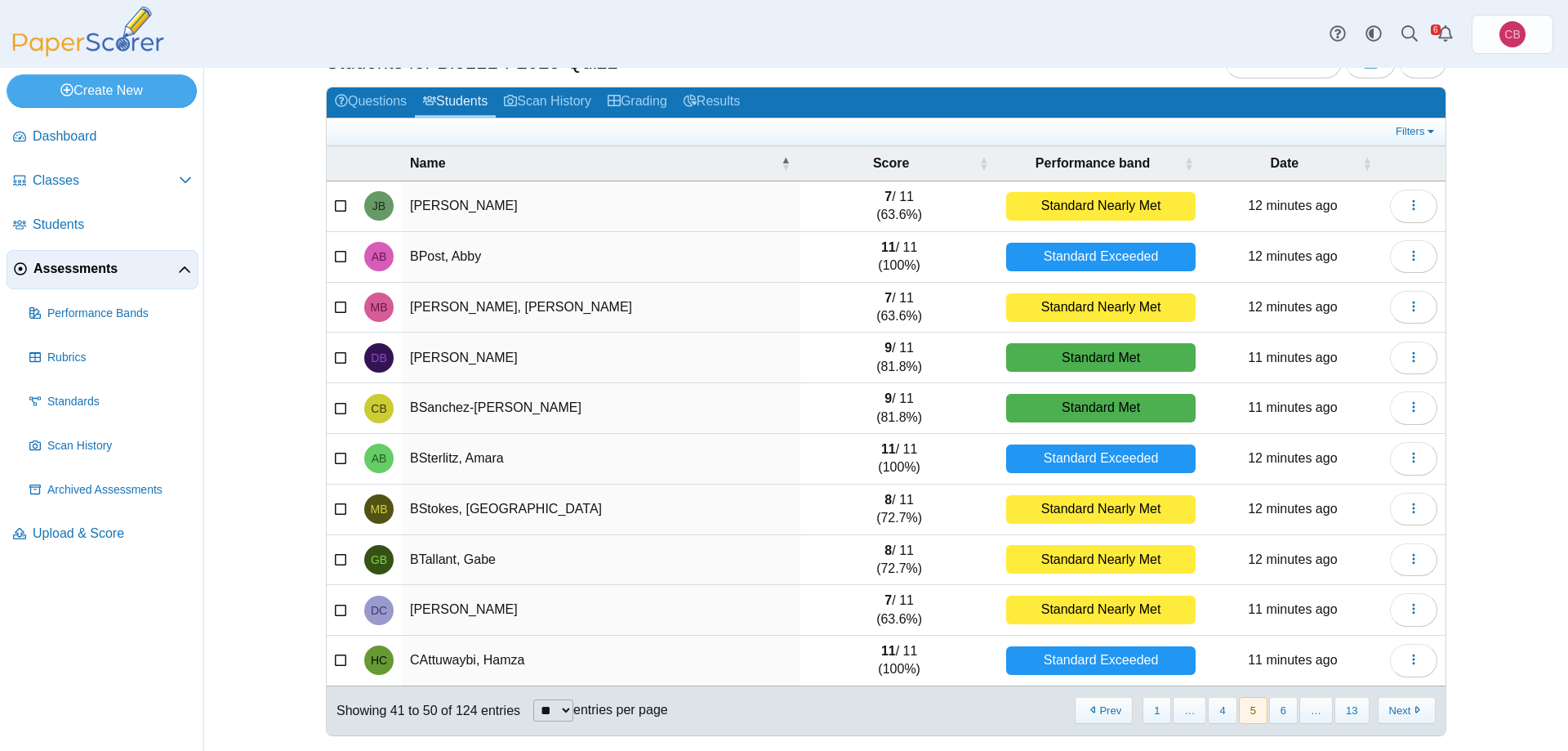
click at [1218, 709] on button "4" at bounding box center [1223, 710] width 29 height 27
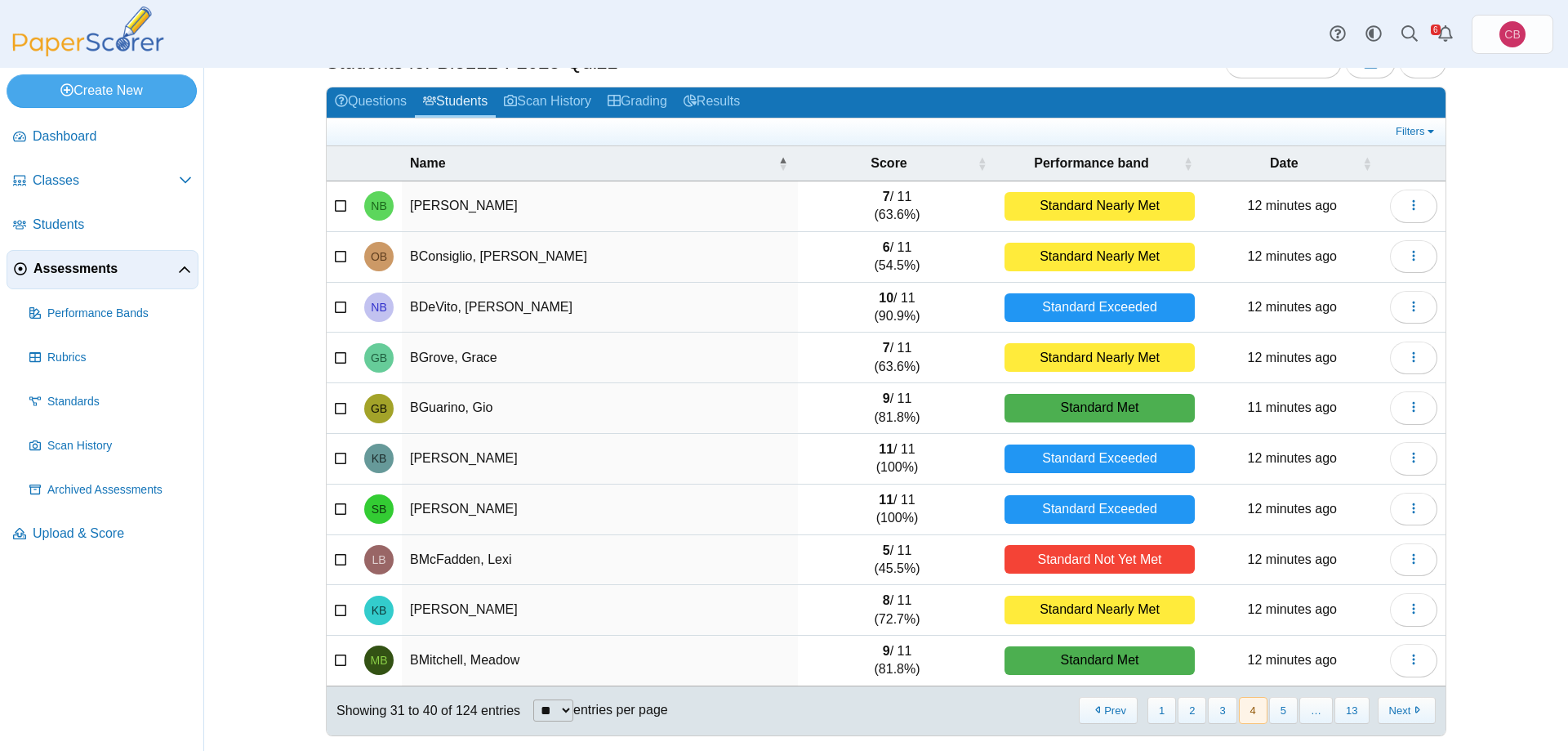
click at [1218, 709] on button "3" at bounding box center [1223, 710] width 29 height 27
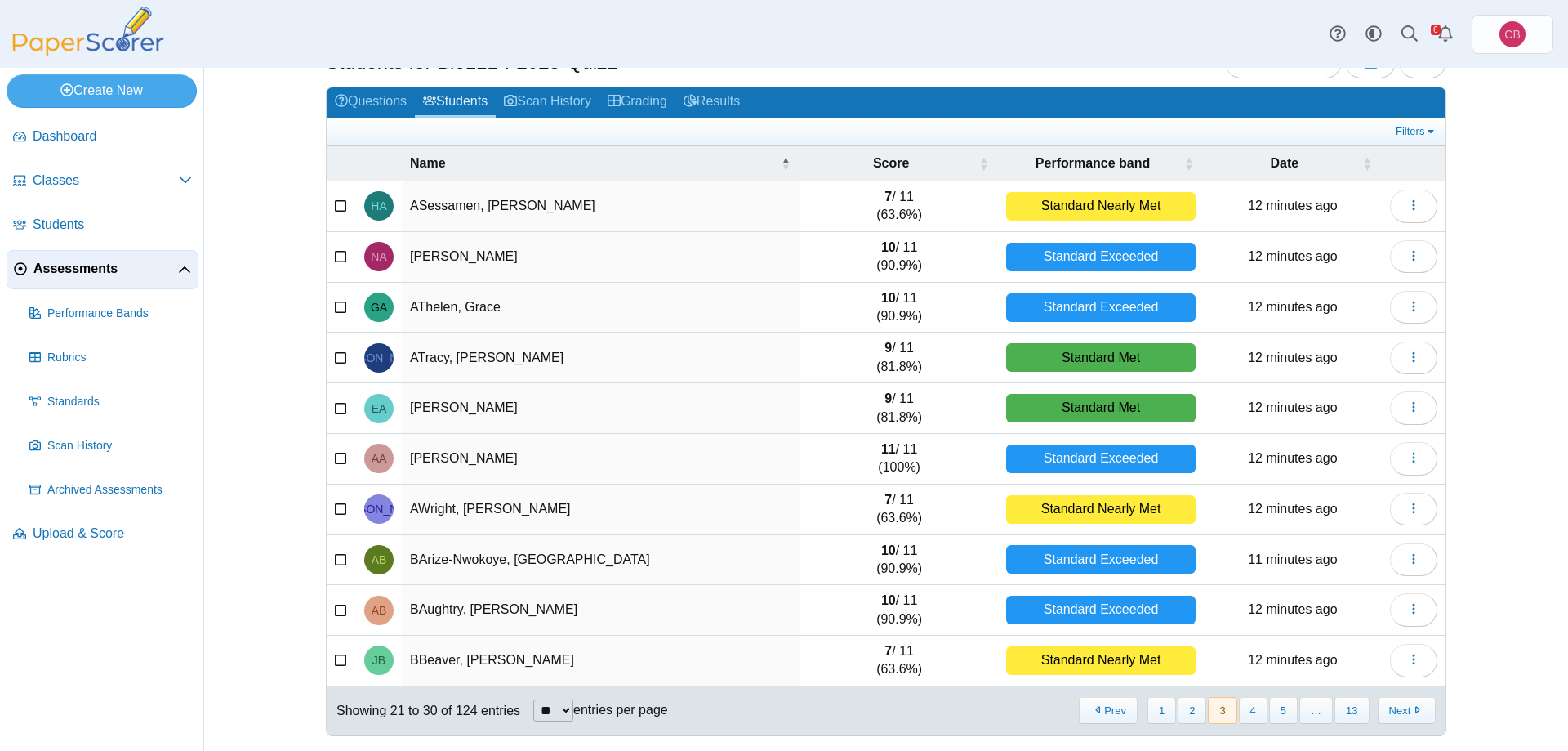
click at [1218, 709] on button "3" at bounding box center [1223, 710] width 29 height 27
click at [1204, 714] on button "2" at bounding box center [1192, 710] width 29 height 27
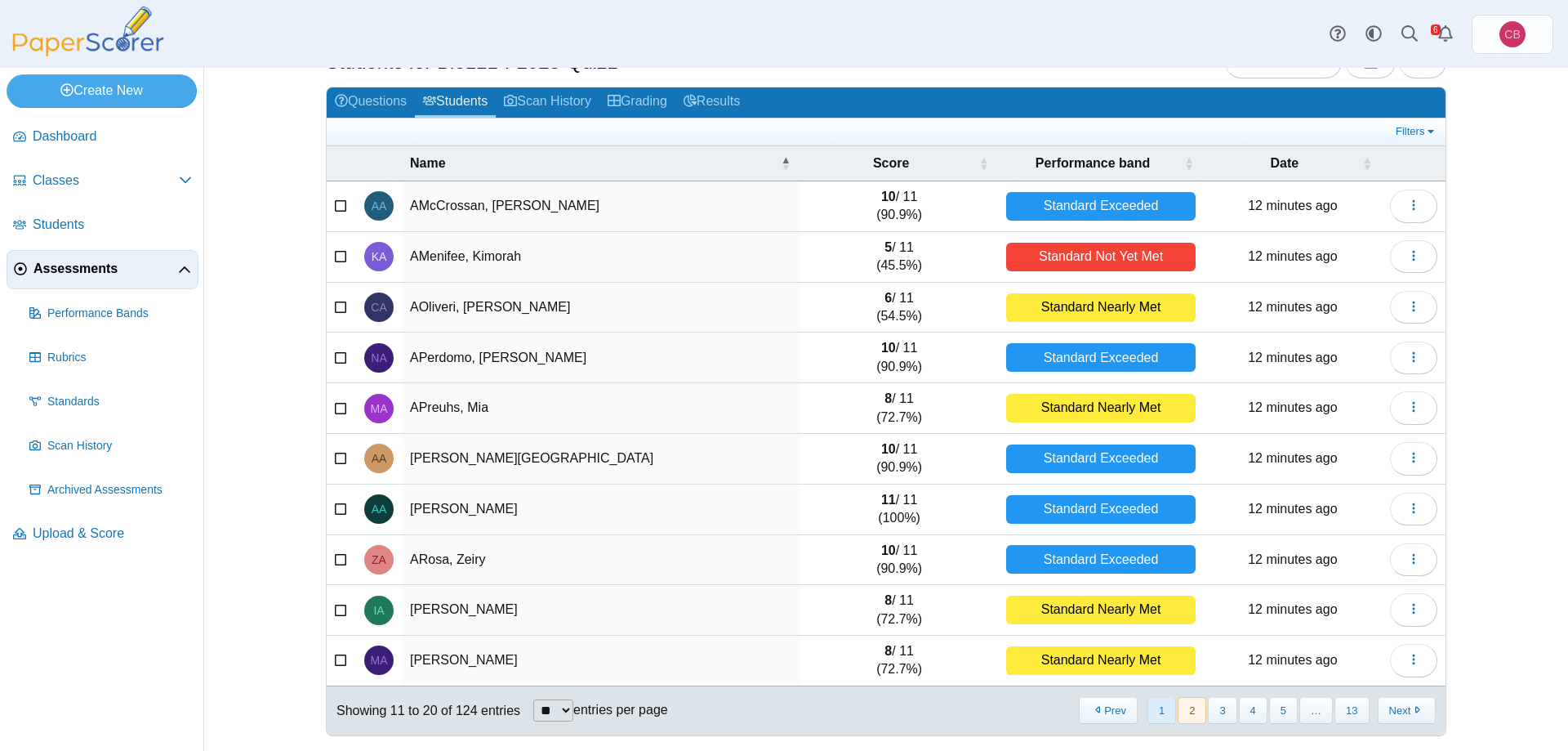
click at [1170, 714] on button "1" at bounding box center [1162, 710] width 29 height 27
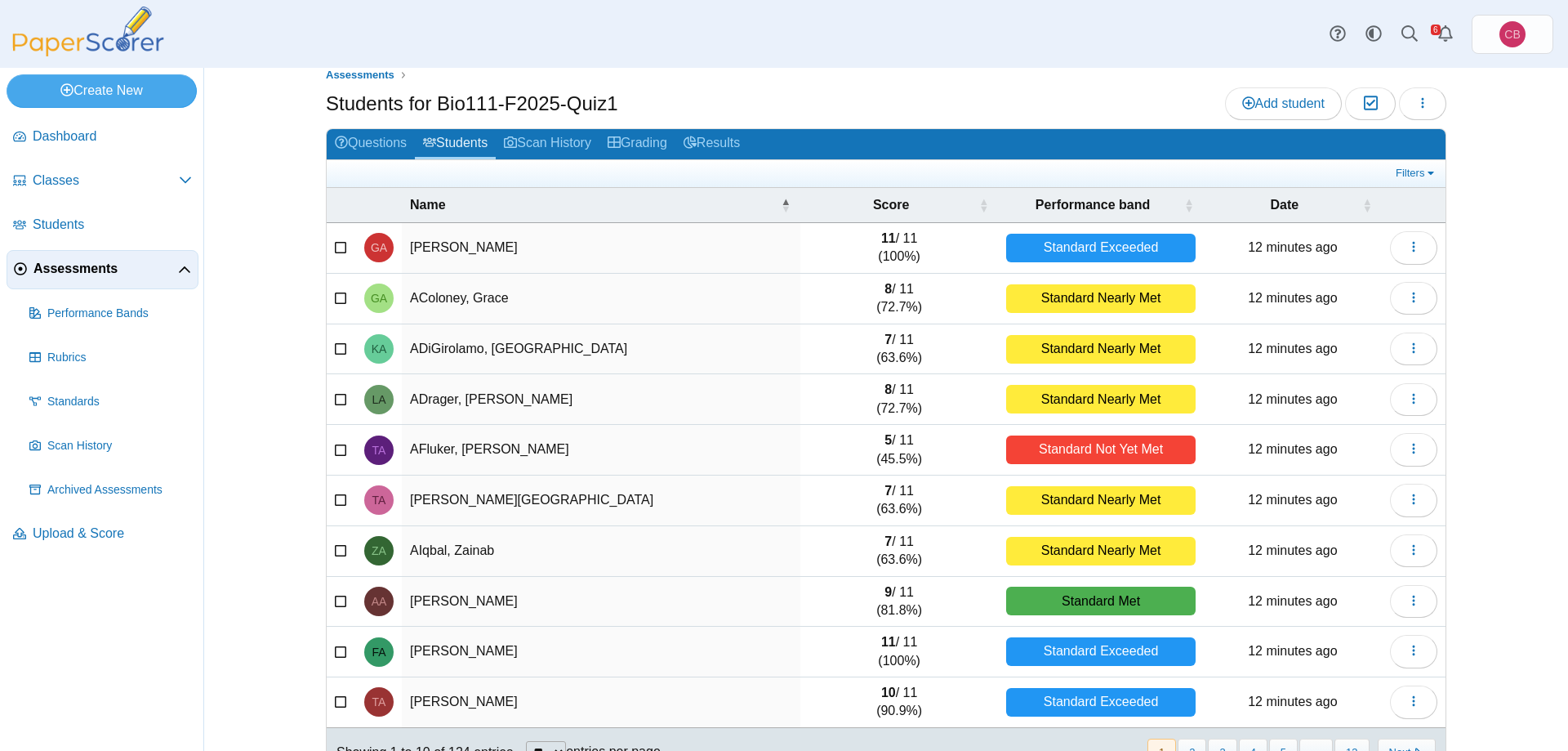
scroll to position [0, 0]
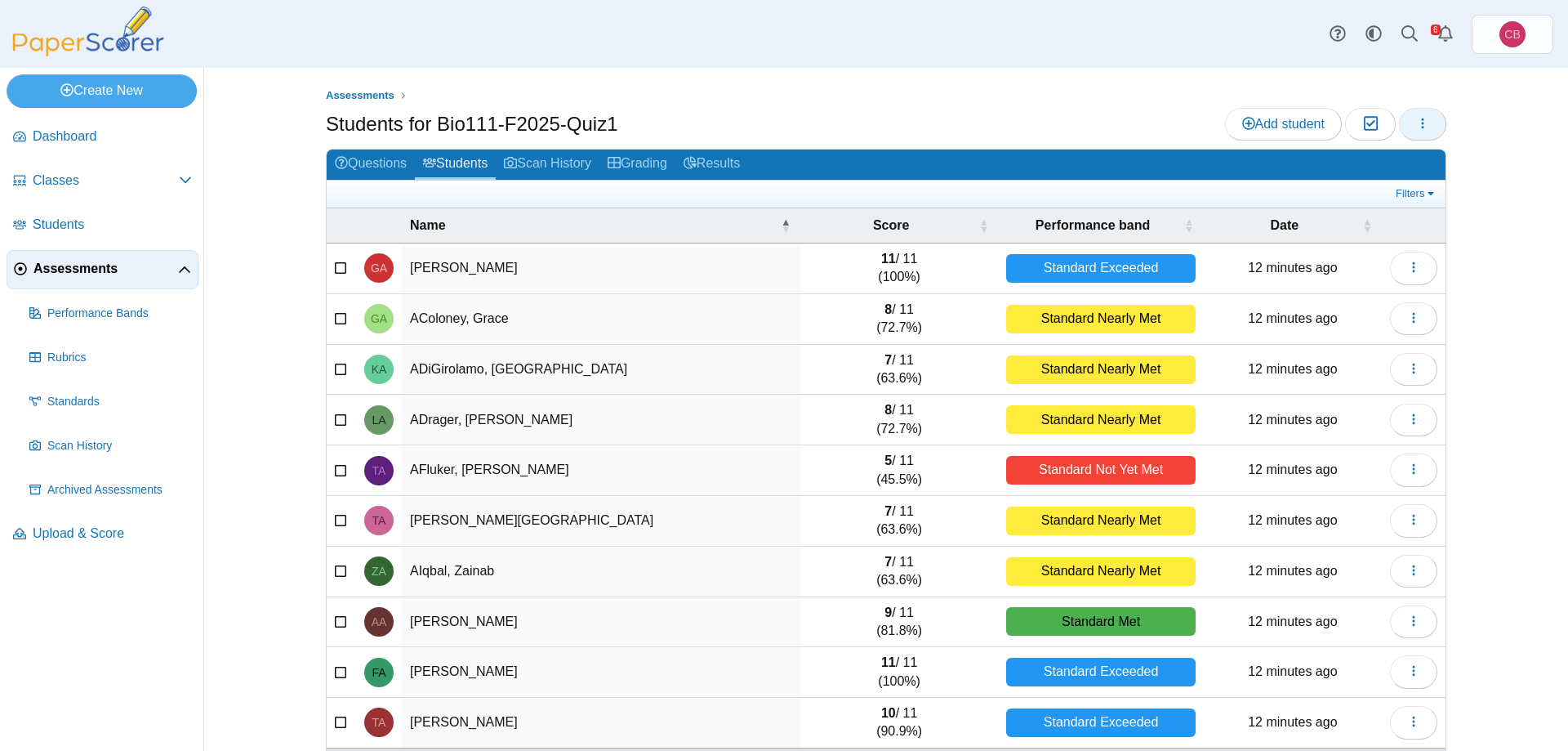
click at [1427, 127] on icon "button" at bounding box center [1423, 123] width 13 height 13
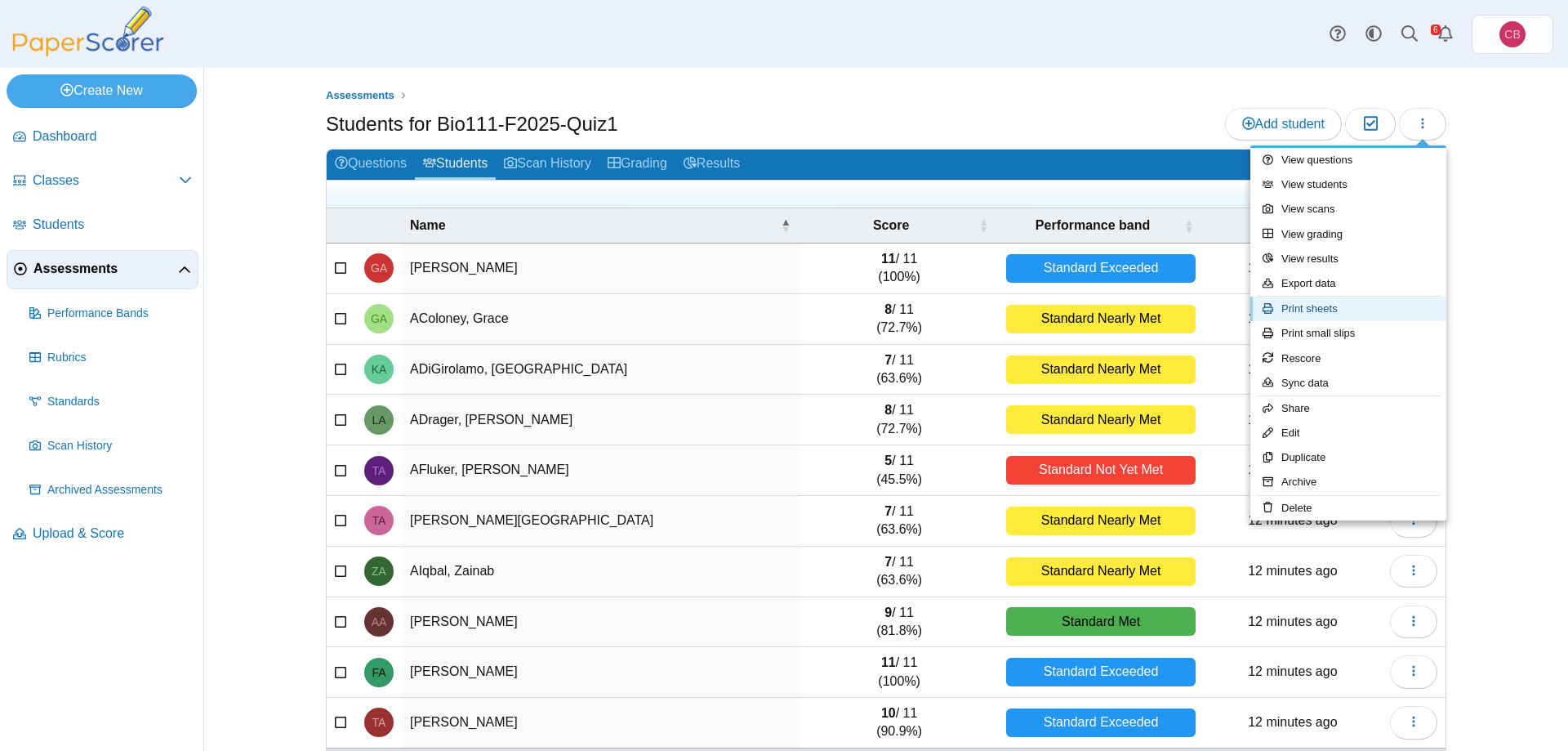
click at [1344, 314] on link "Print sheets" at bounding box center [1349, 308] width 196 height 24
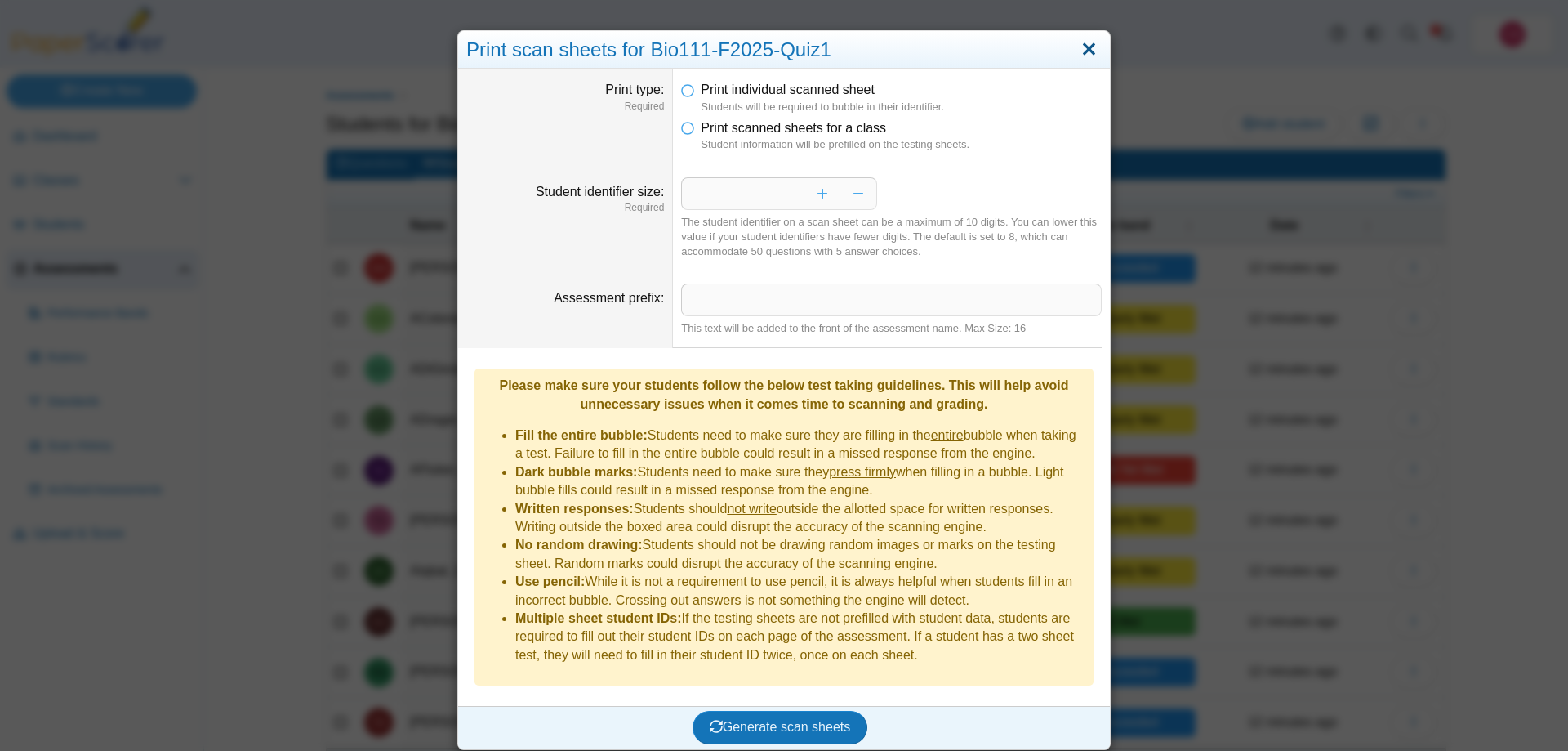
click at [1089, 47] on link "Close" at bounding box center [1089, 50] width 25 height 28
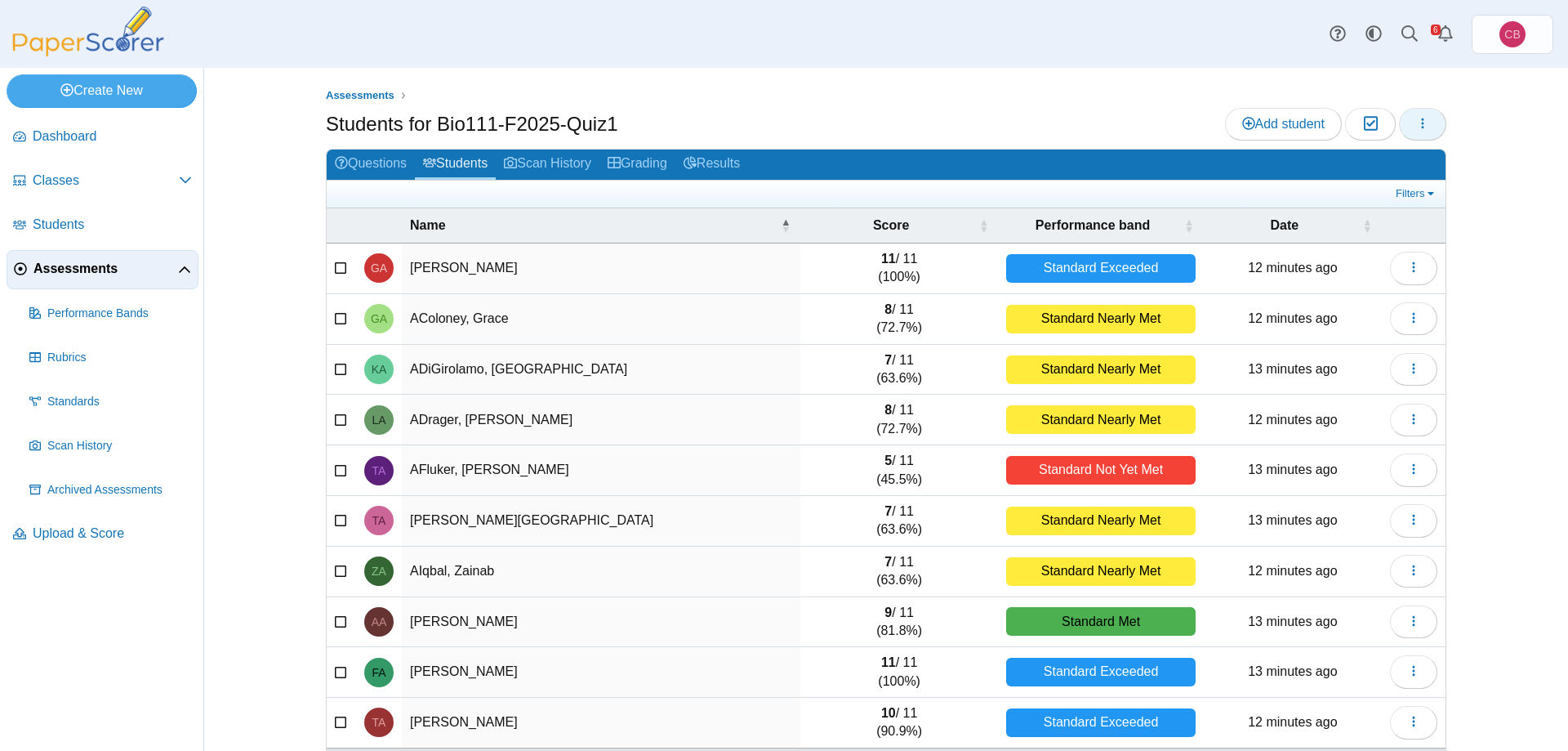
click at [1429, 114] on button "button" at bounding box center [1423, 124] width 47 height 33
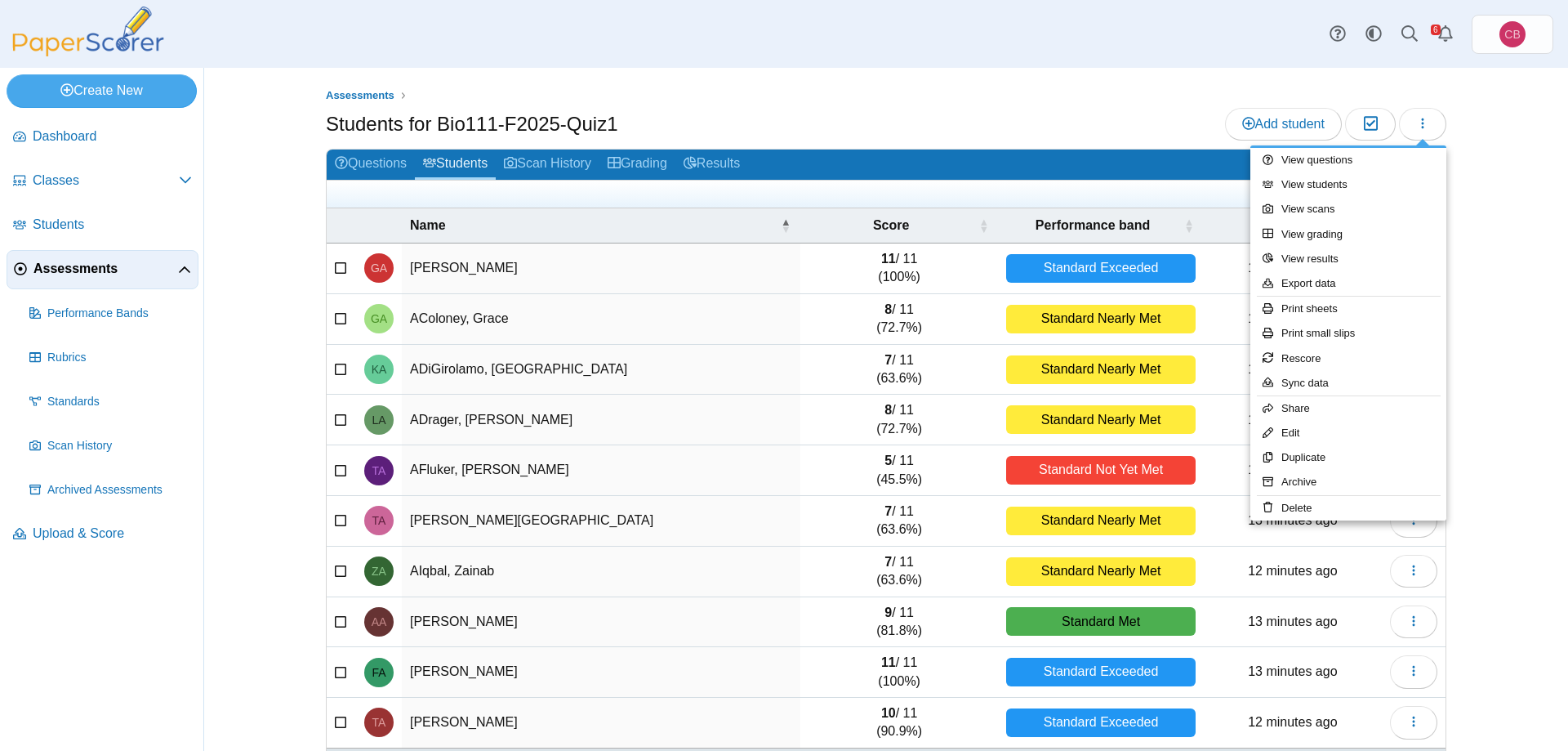
click at [1542, 164] on div "Assessments Students for Bio111-F2025-Quiz1 Add student Moderation 0" at bounding box center [886, 409] width 1364 height 683
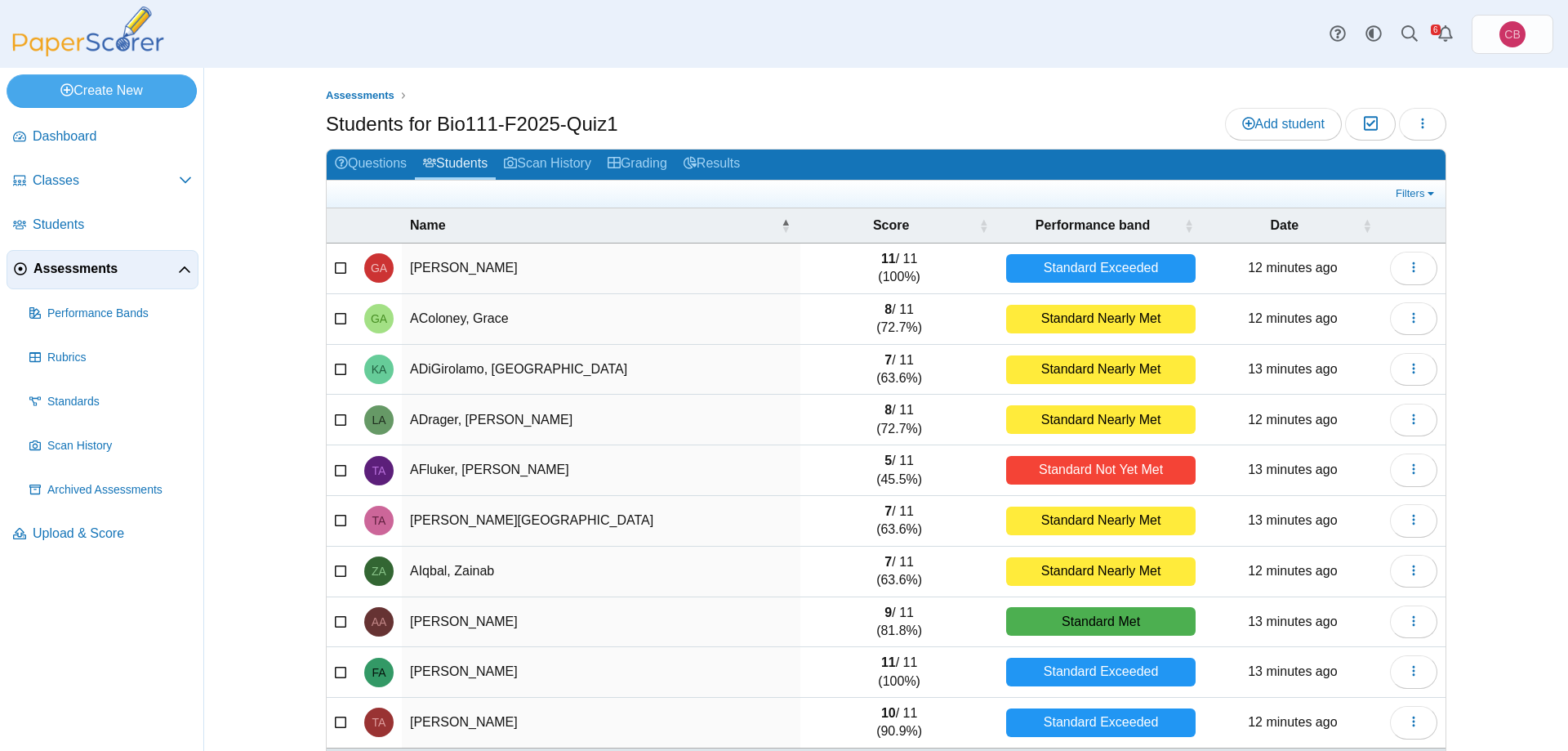
click at [78, 263] on span "Assessments" at bounding box center [106, 269] width 145 height 18
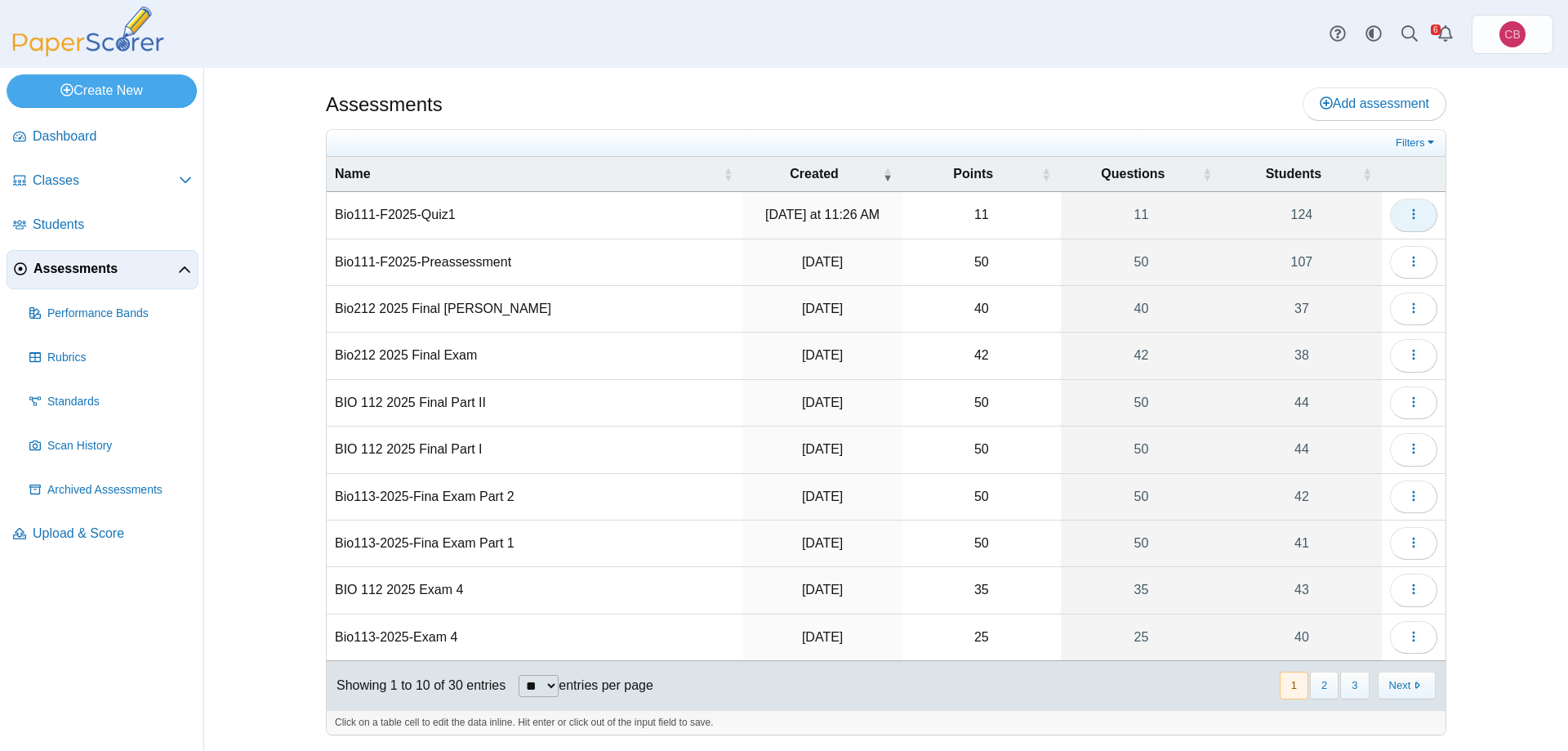
click at [1427, 222] on button "button" at bounding box center [1414, 215] width 47 height 33
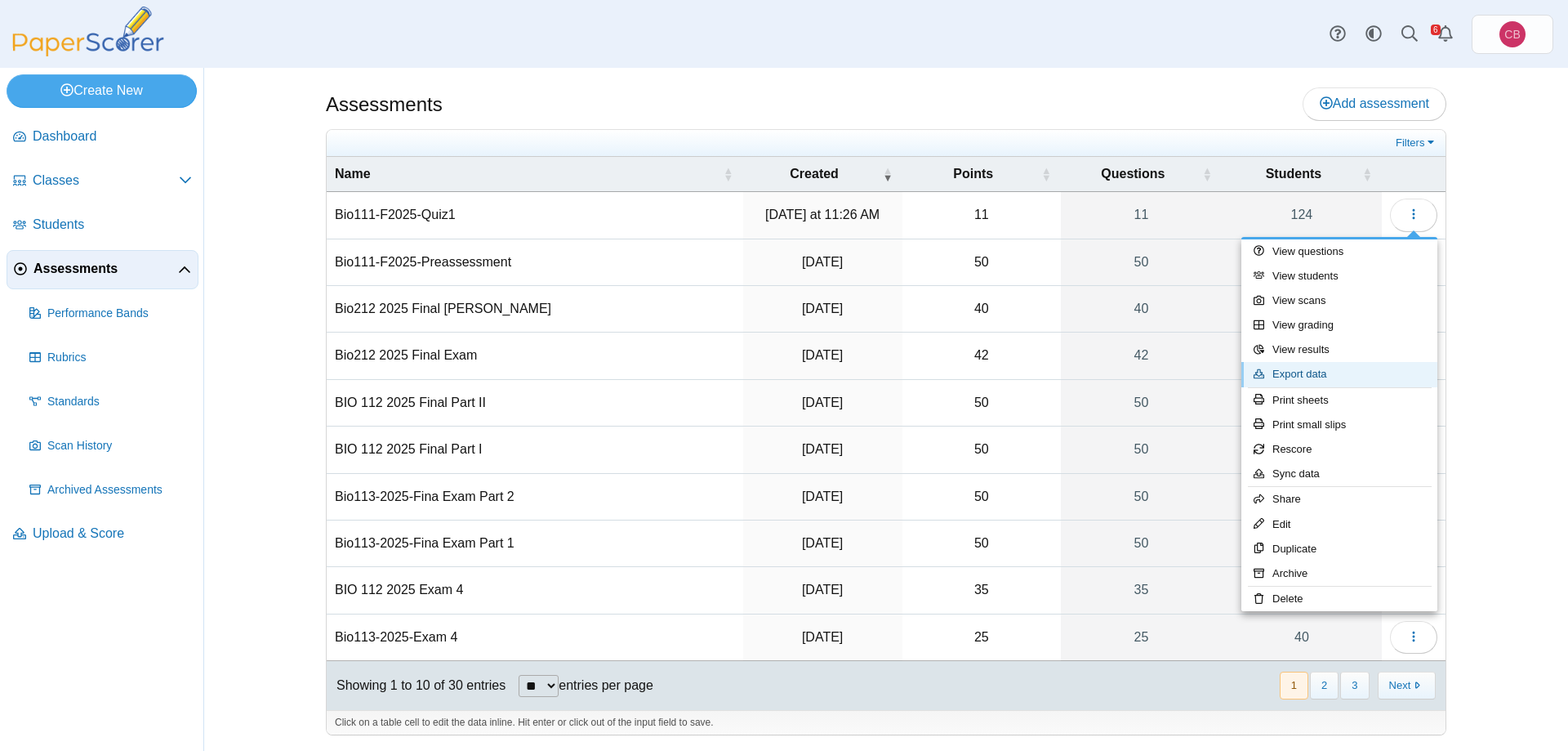
click at [1345, 375] on link "Export data" at bounding box center [1339, 374] width 196 height 24
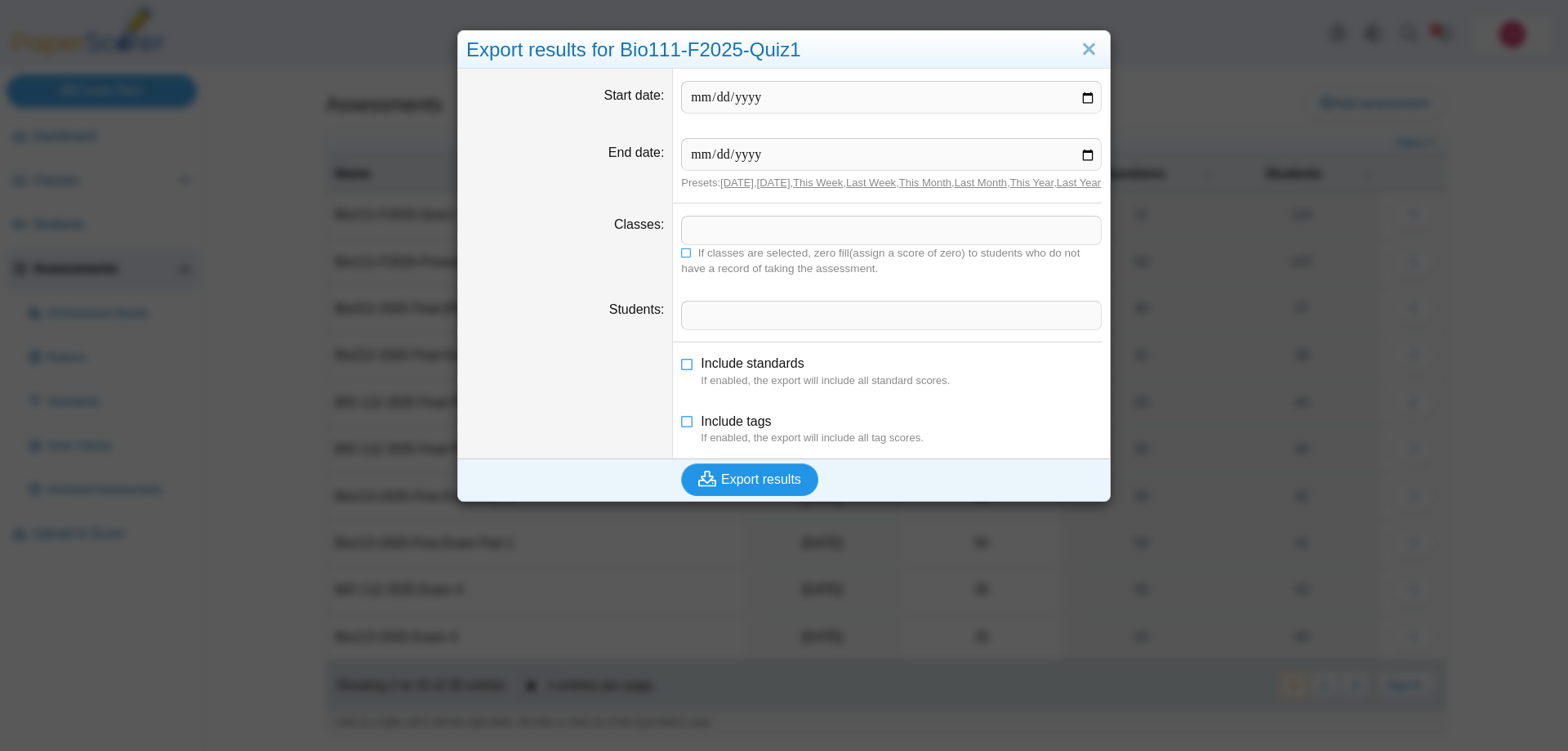
click at [779, 486] on span "Export results" at bounding box center [761, 479] width 80 height 14
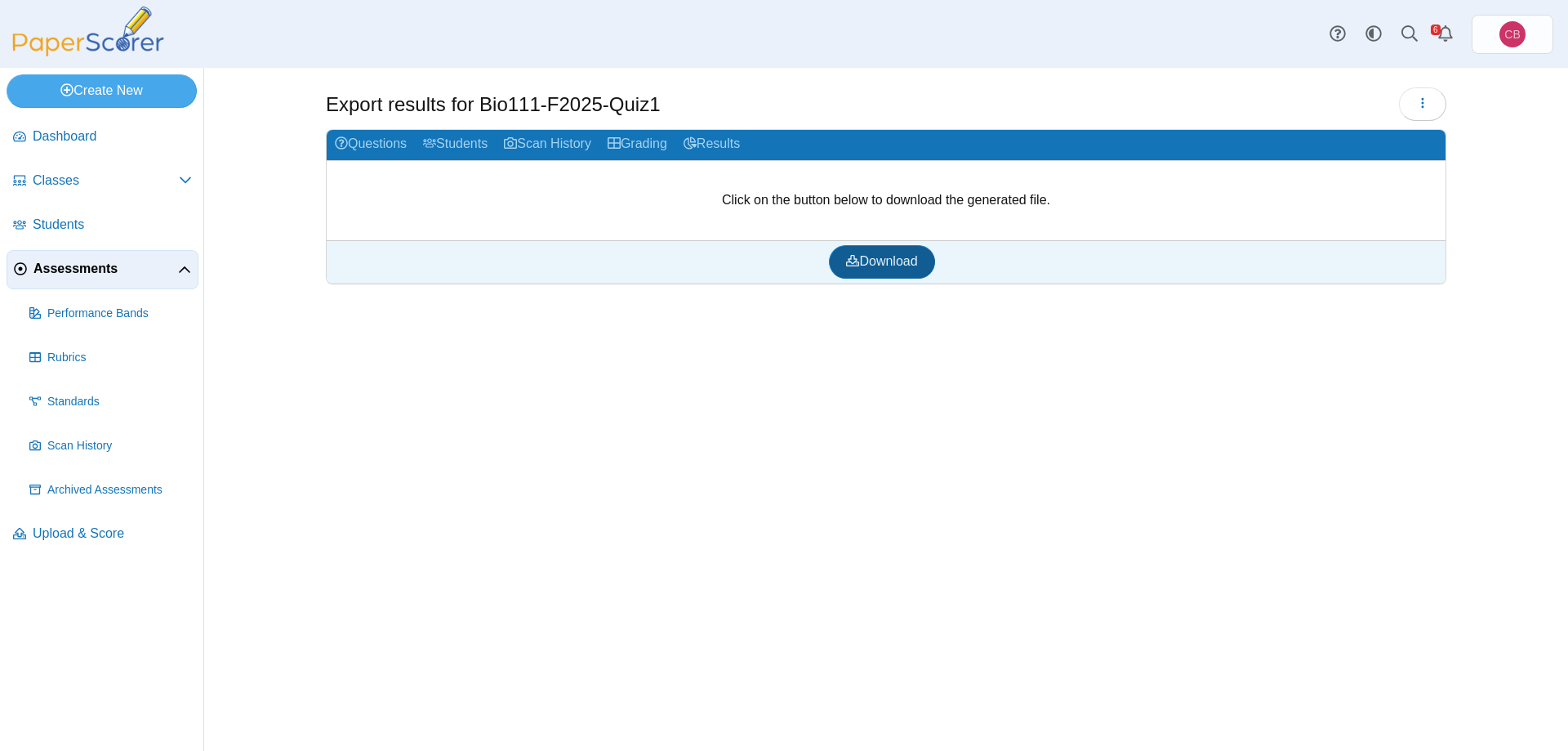
click at [892, 262] on span "Download" at bounding box center [882, 260] width 71 height 14
